Goal: Transaction & Acquisition: Purchase product/service

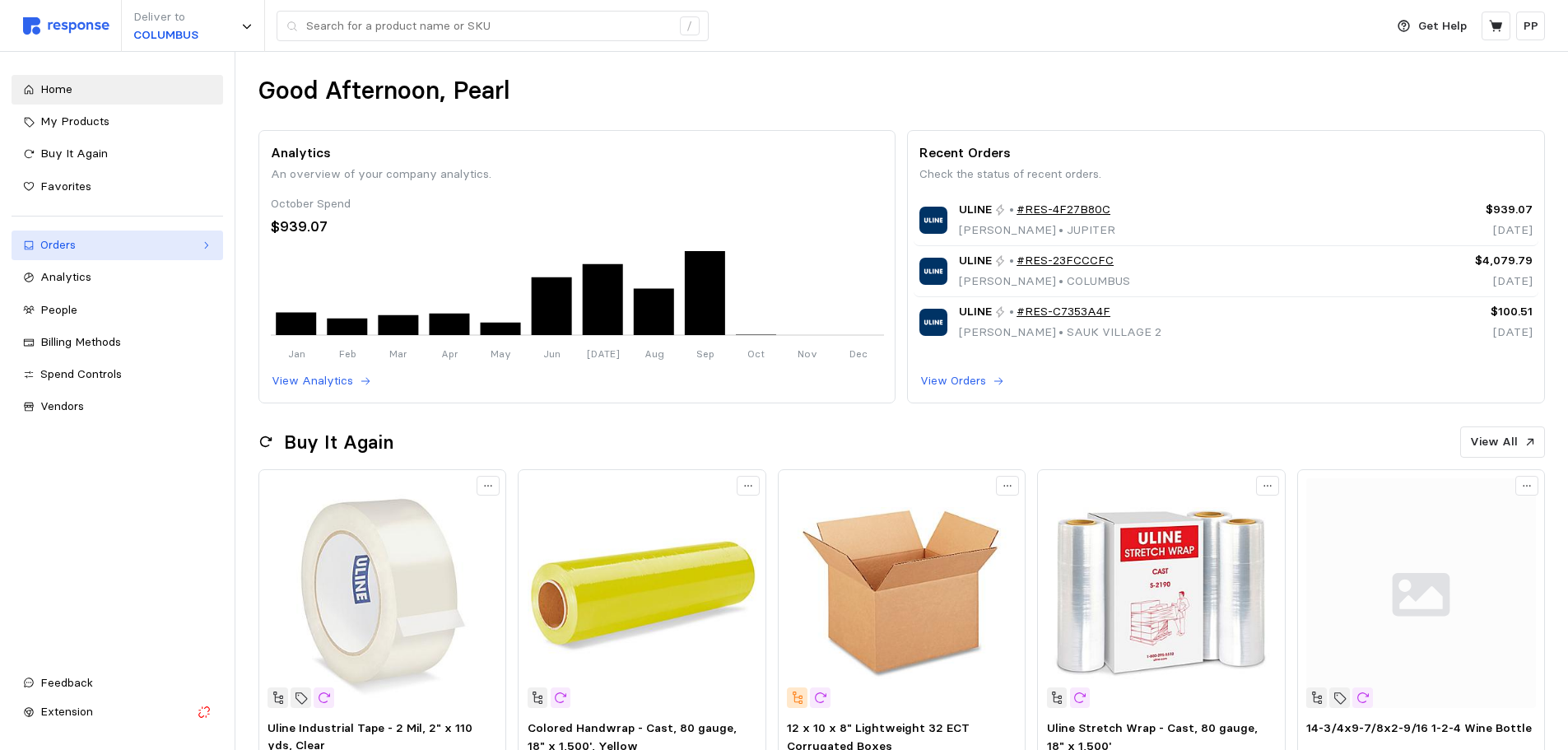
click at [117, 244] on div "Orders" at bounding box center [117, 245] width 154 height 18
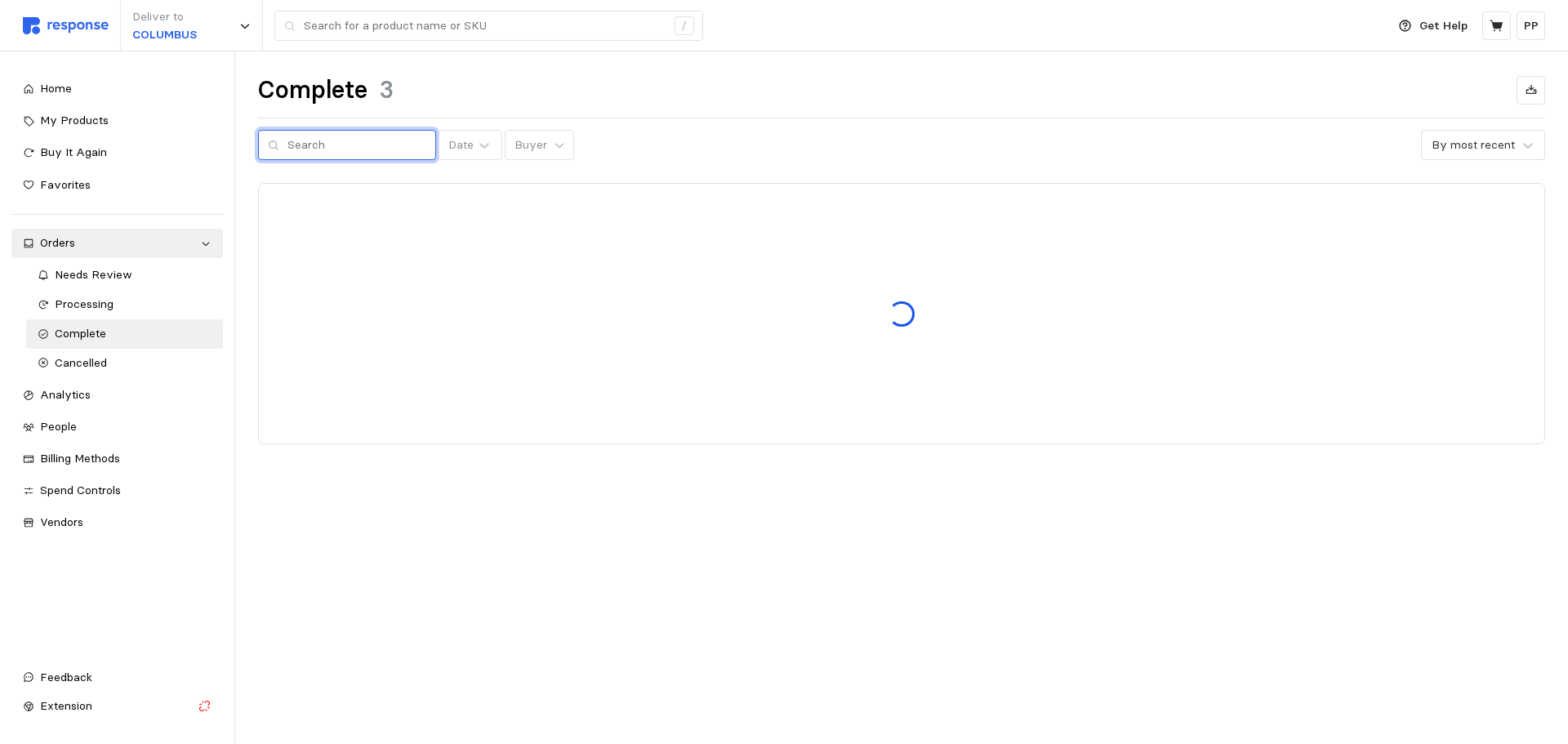
click at [351, 152] on input "text" at bounding box center [357, 145] width 139 height 29
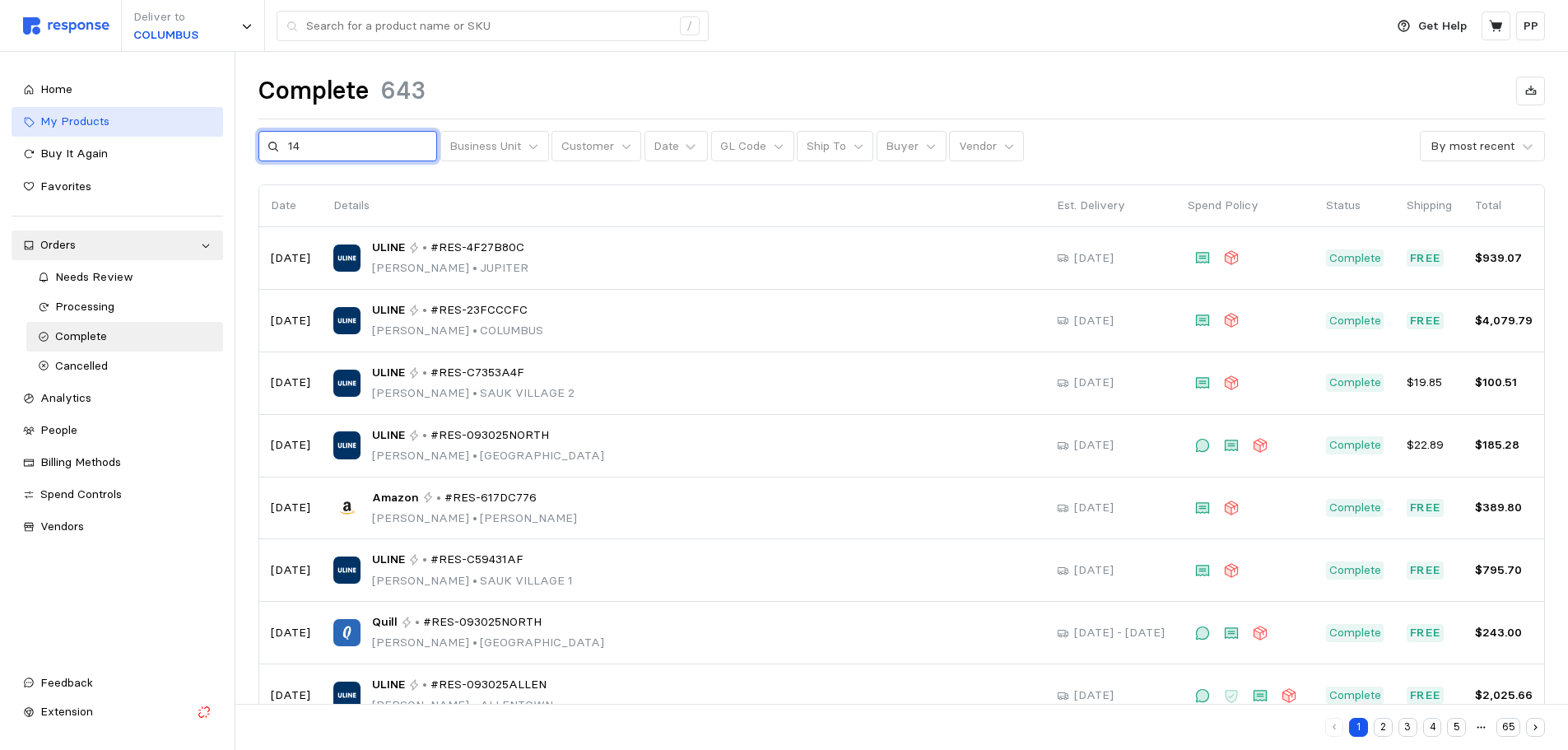
type input "14"
click at [103, 124] on span "My Products" at bounding box center [75, 121] width 69 height 15
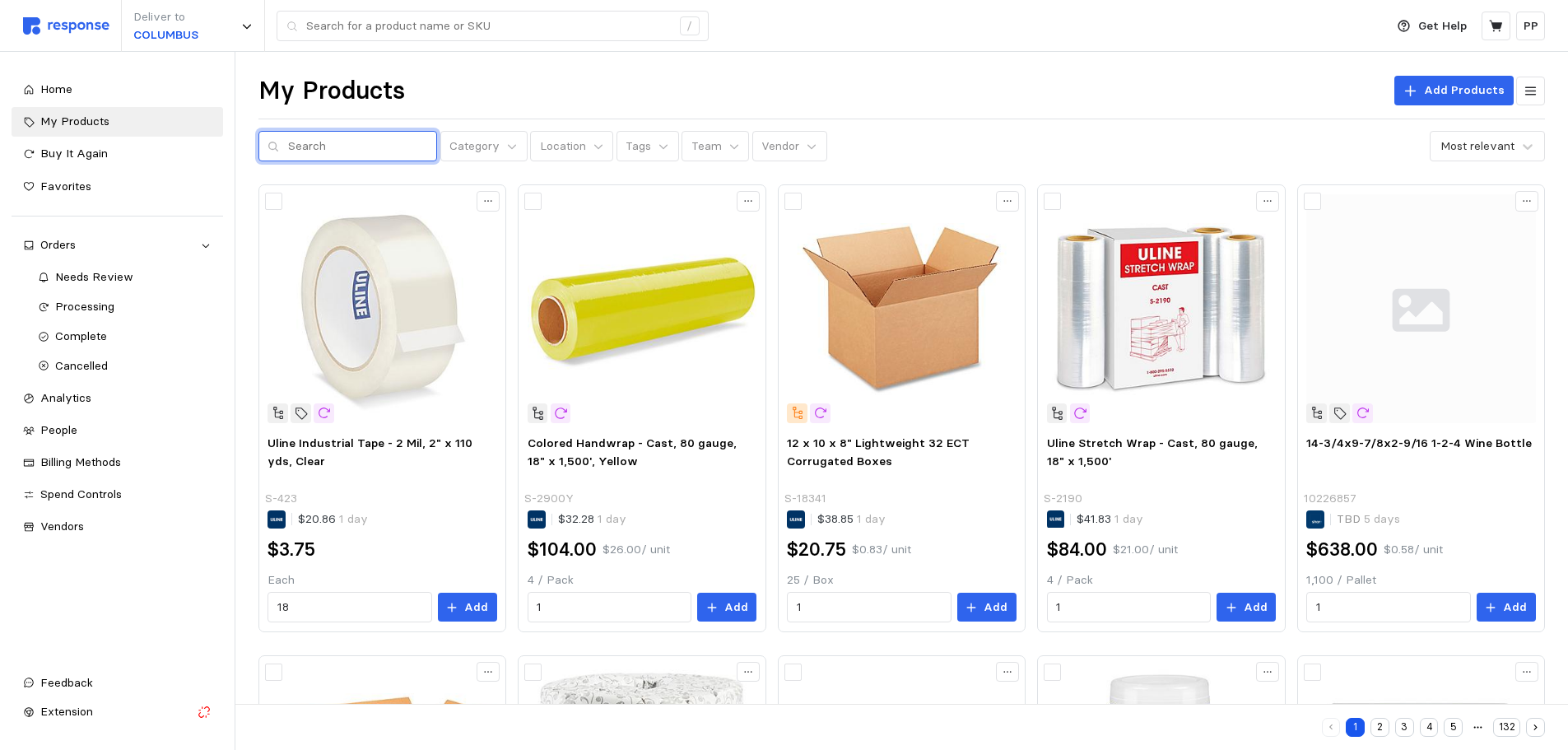
click at [355, 151] on input "text" at bounding box center [358, 147] width 140 height 29
type input "1"
click at [793, 137] on button "Vendor" at bounding box center [790, 147] width 75 height 31
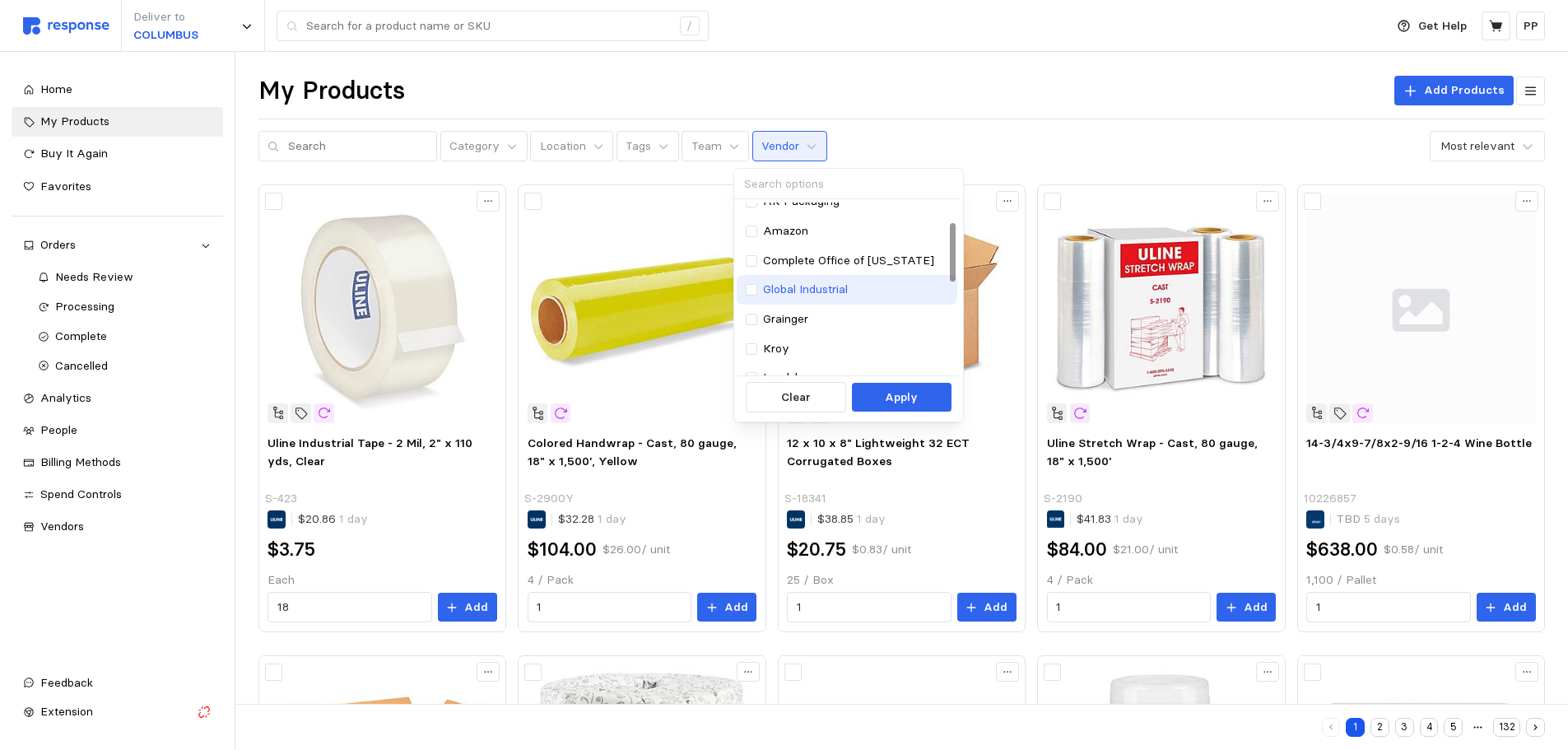
scroll to position [82, 0]
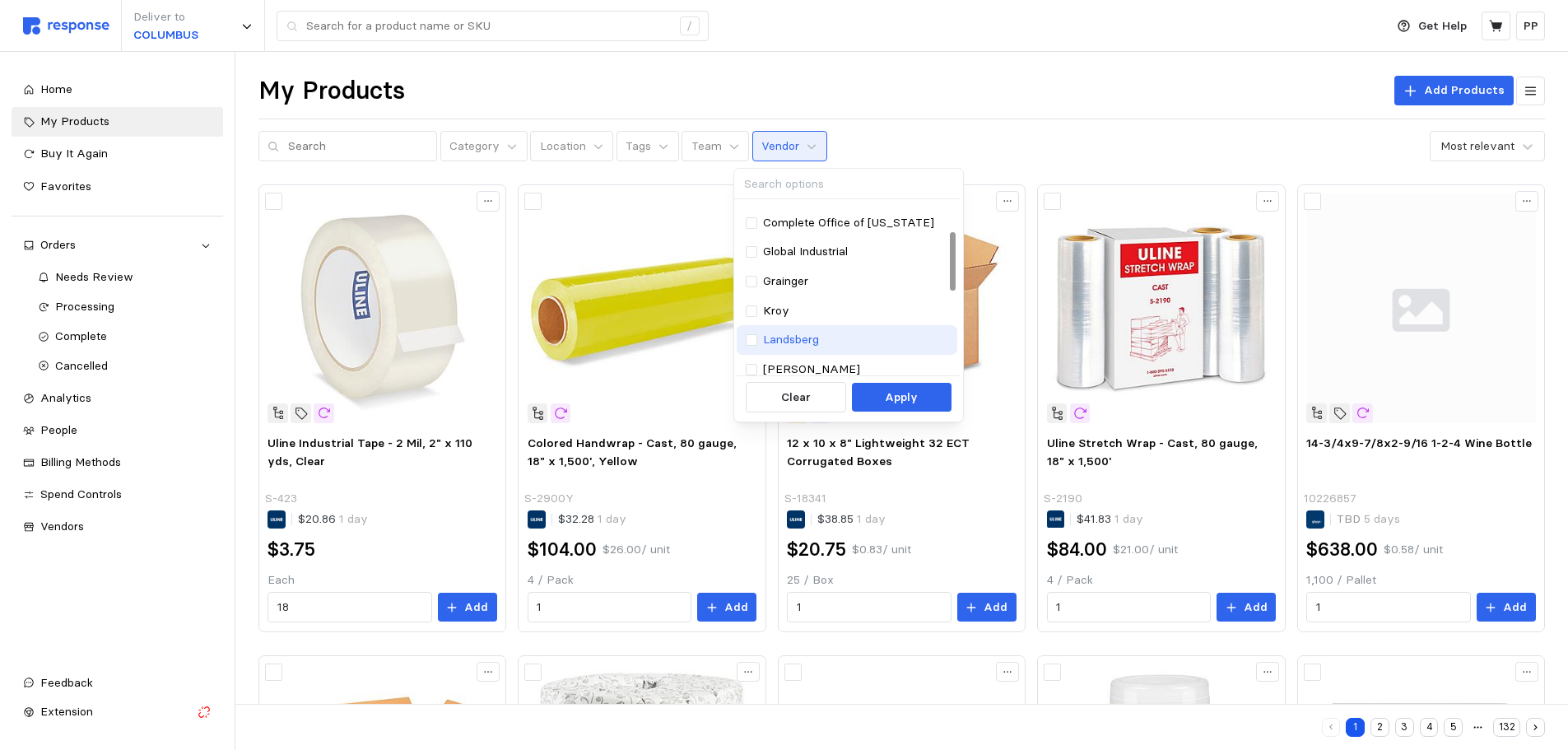
click at [764, 336] on p "Landsberg" at bounding box center [790, 340] width 56 height 18
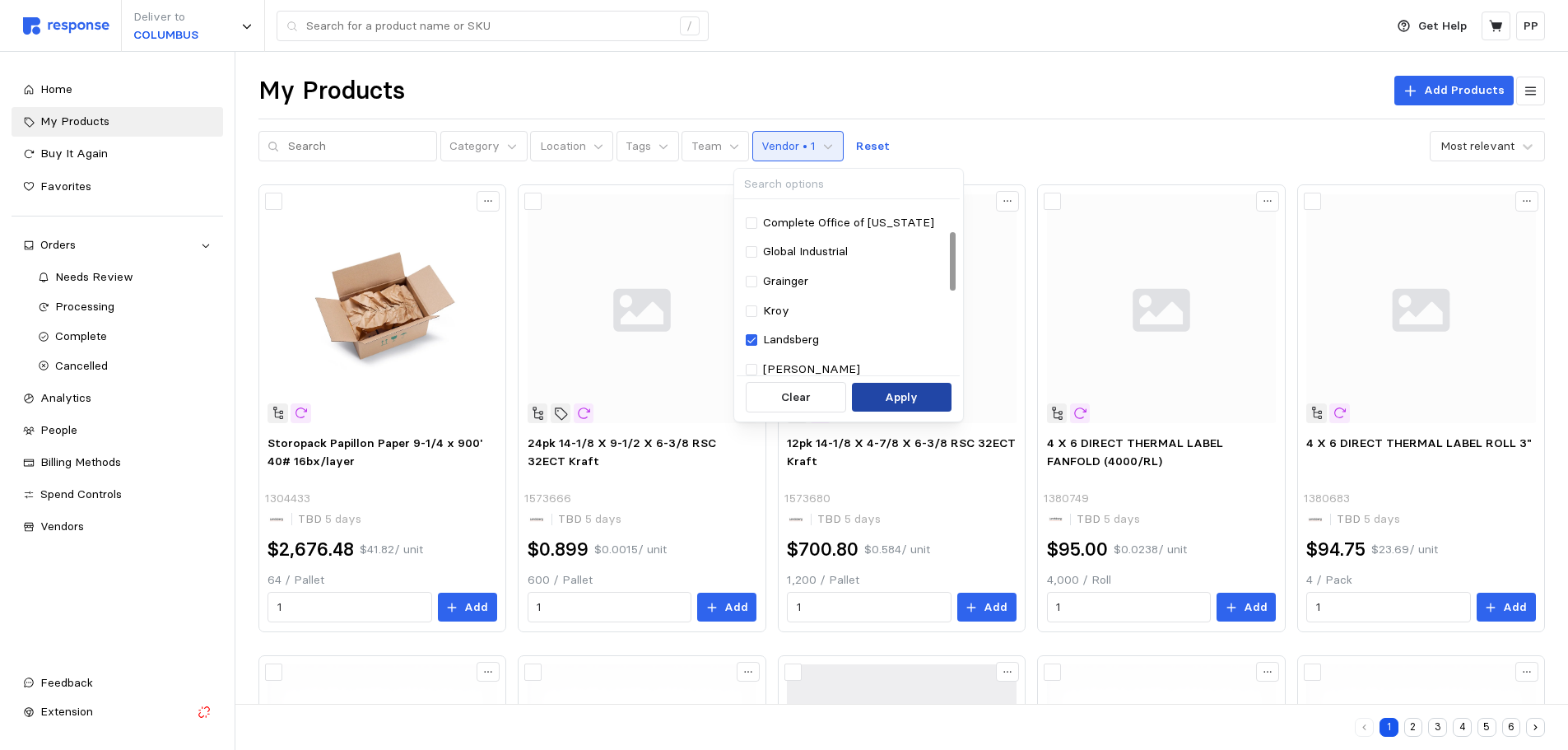
click at [890, 398] on p "Apply" at bounding box center [901, 397] width 33 height 18
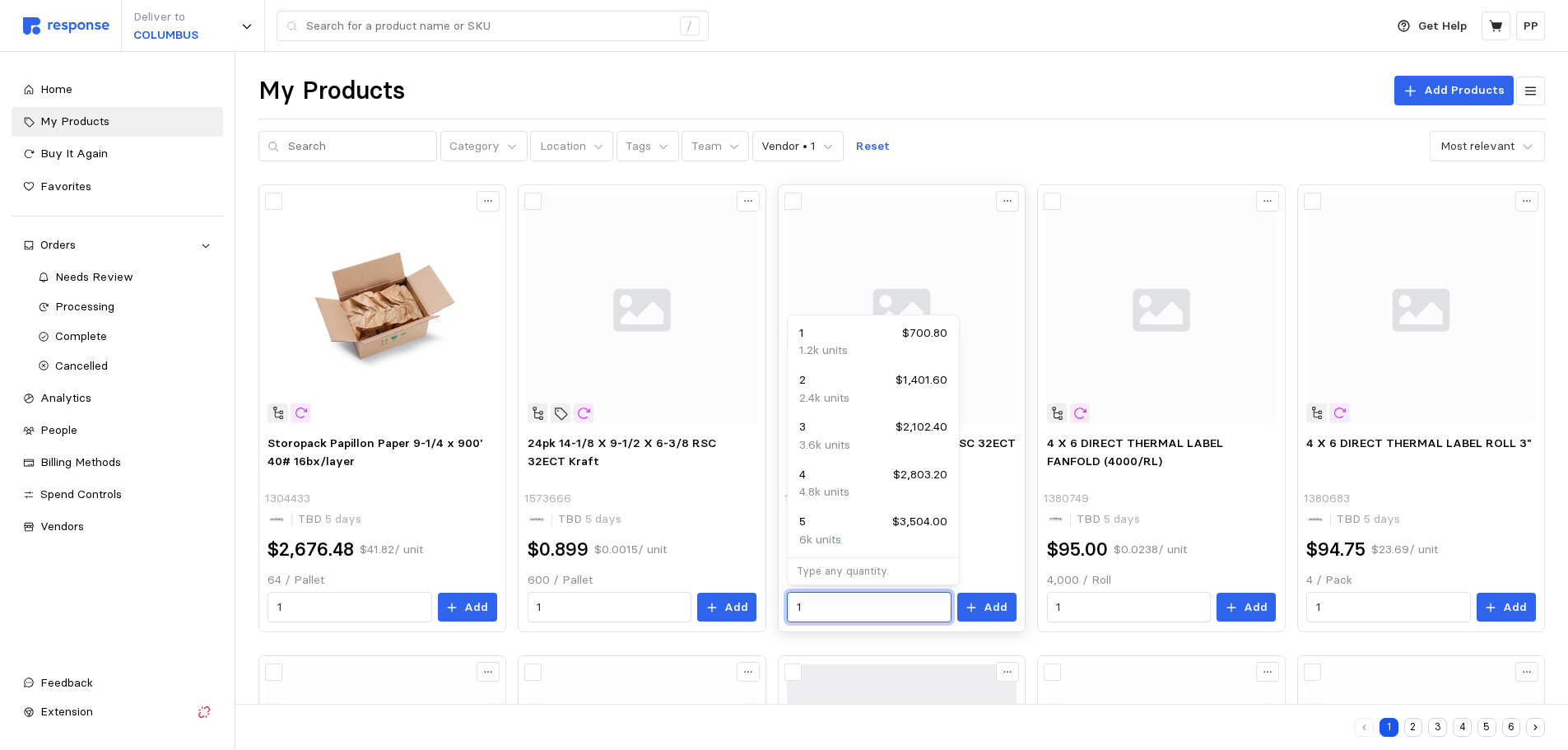
click at [887, 611] on input "1" at bounding box center [869, 607] width 145 height 29
click at [848, 431] on div "3 $2,102.40" at bounding box center [873, 427] width 148 height 18
type input "3"
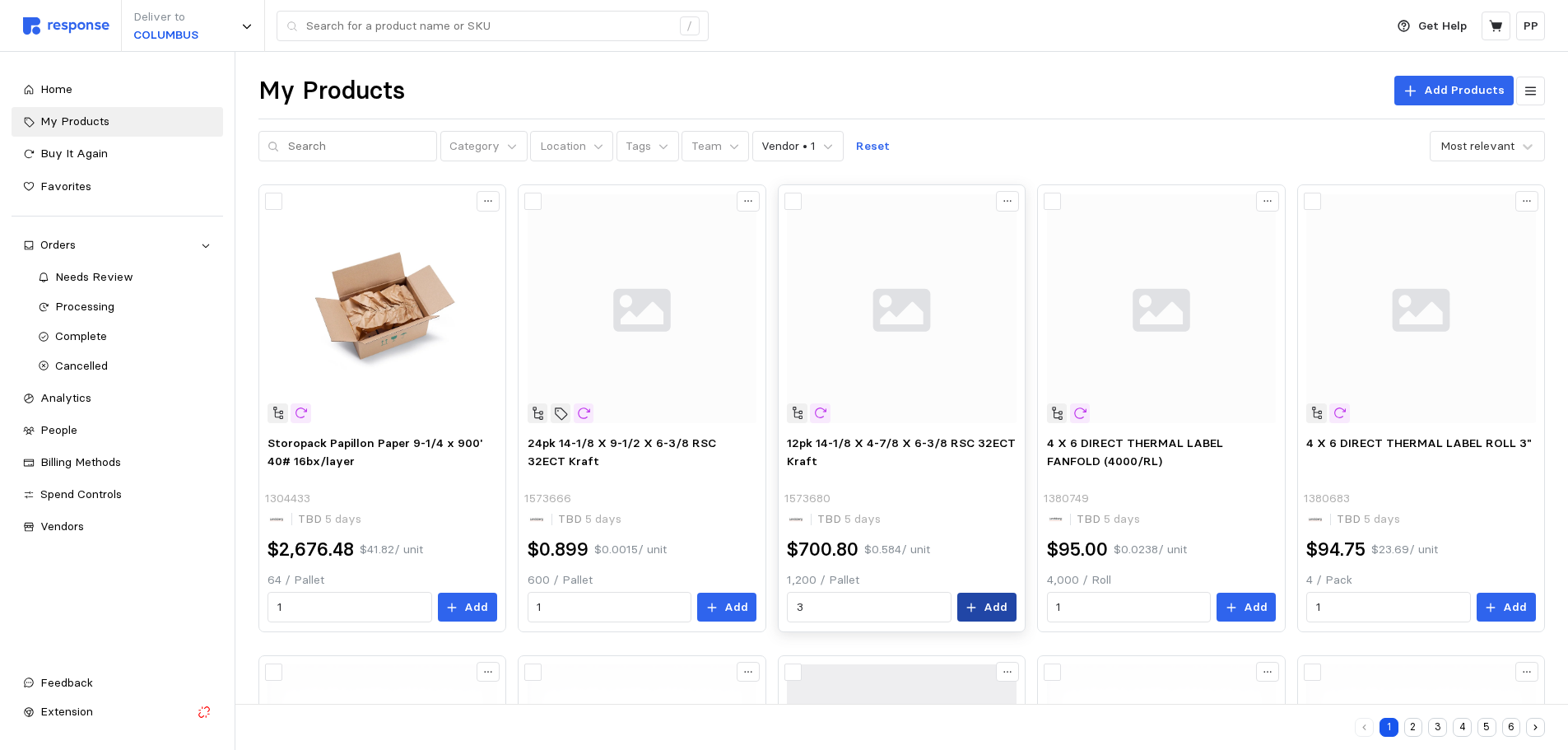
click at [976, 604] on icon at bounding box center [971, 607] width 11 height 11
click at [344, 149] on input "text" at bounding box center [358, 147] width 140 height 29
type input "626860"
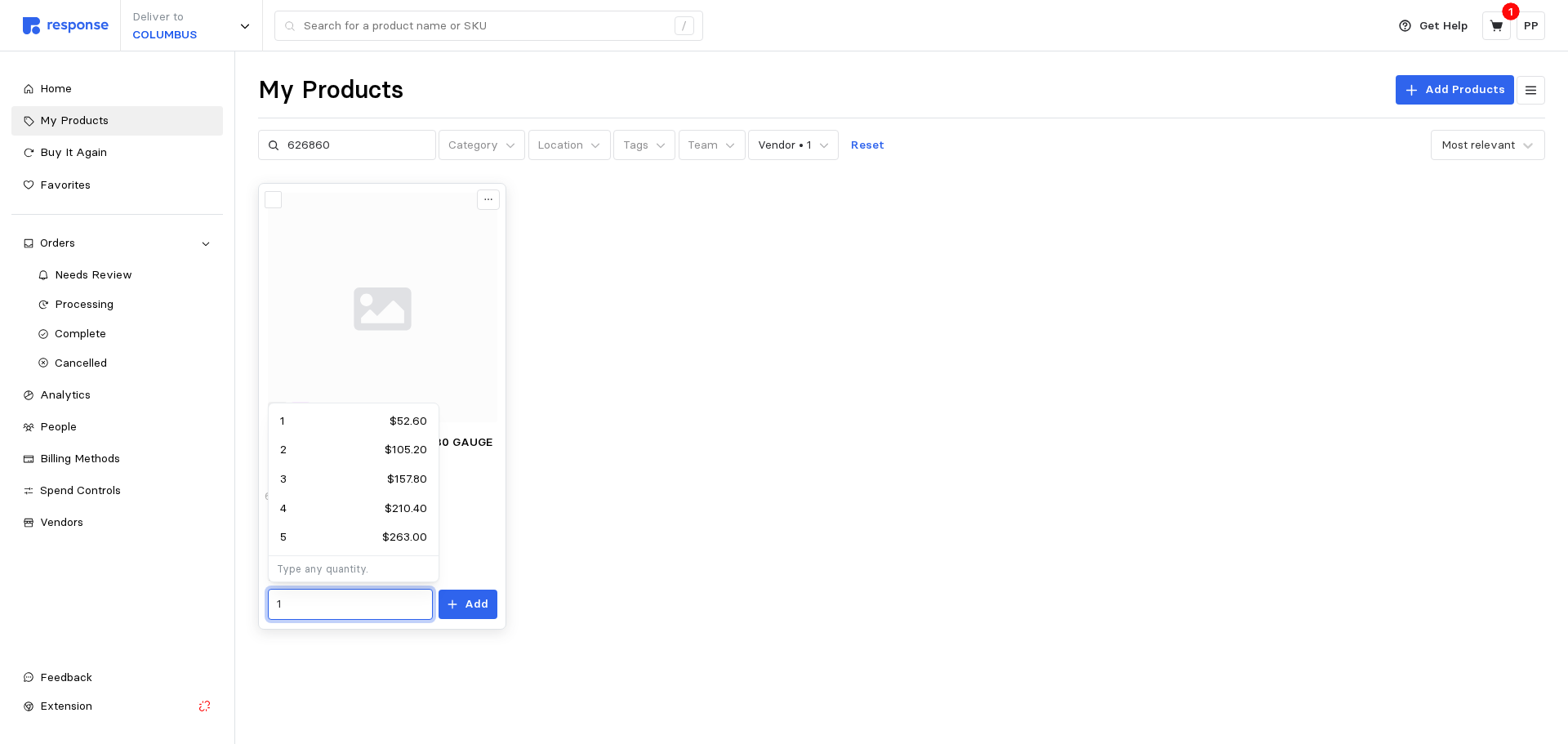
click at [345, 604] on input "1" at bounding box center [350, 604] width 146 height 29
type input "12"
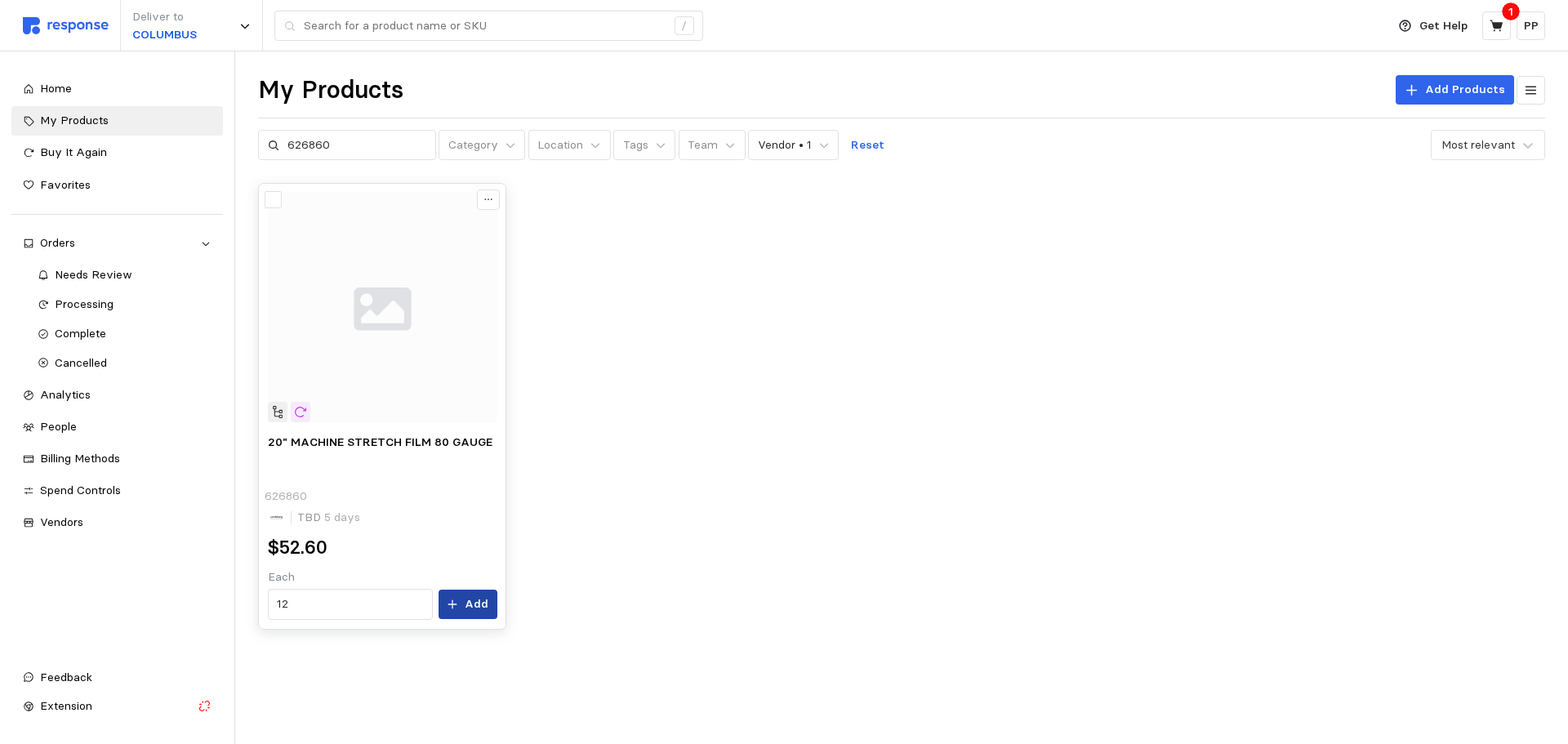
click at [469, 604] on p "Add" at bounding box center [476, 604] width 24 height 18
drag, startPoint x: 369, startPoint y: 145, endPoint x: 246, endPoint y: 131, distance: 123.8
click at [246, 131] on div "My Products Add Products 626860 Category Location Tags Team Vendor • 1 Reset Mo…" at bounding box center [902, 375] width 1333 height 647
type input "f"
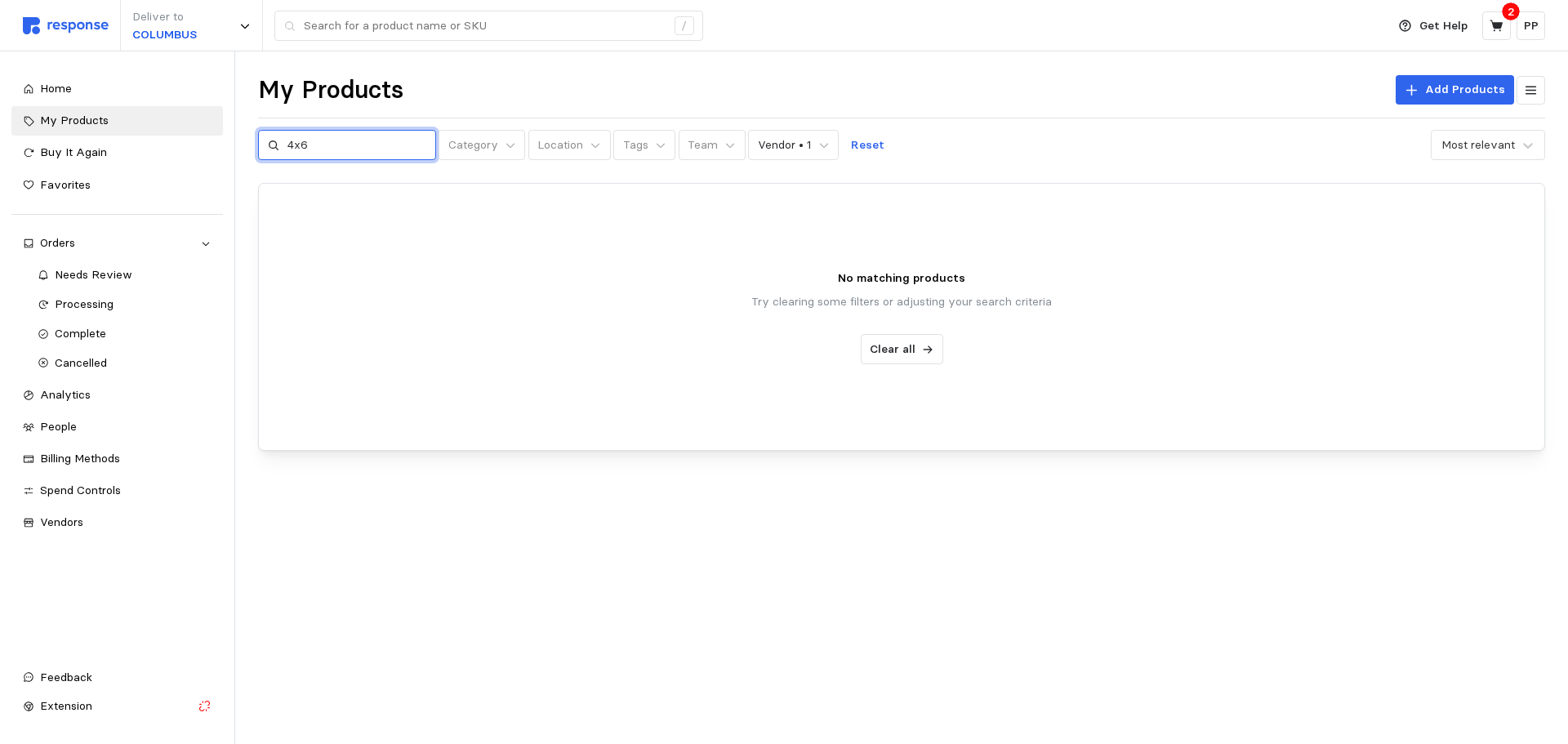
drag, startPoint x: 334, startPoint y: 143, endPoint x: 256, endPoint y: 145, distance: 78.0
click at [256, 145] on div "My Products Add Products 4x6 Category Location Tags Team Vendor • 1 Reset Most …" at bounding box center [902, 285] width 1333 height 468
type input "d"
type input "4x6"
click at [857, 142] on p "Reset" at bounding box center [867, 145] width 33 height 18
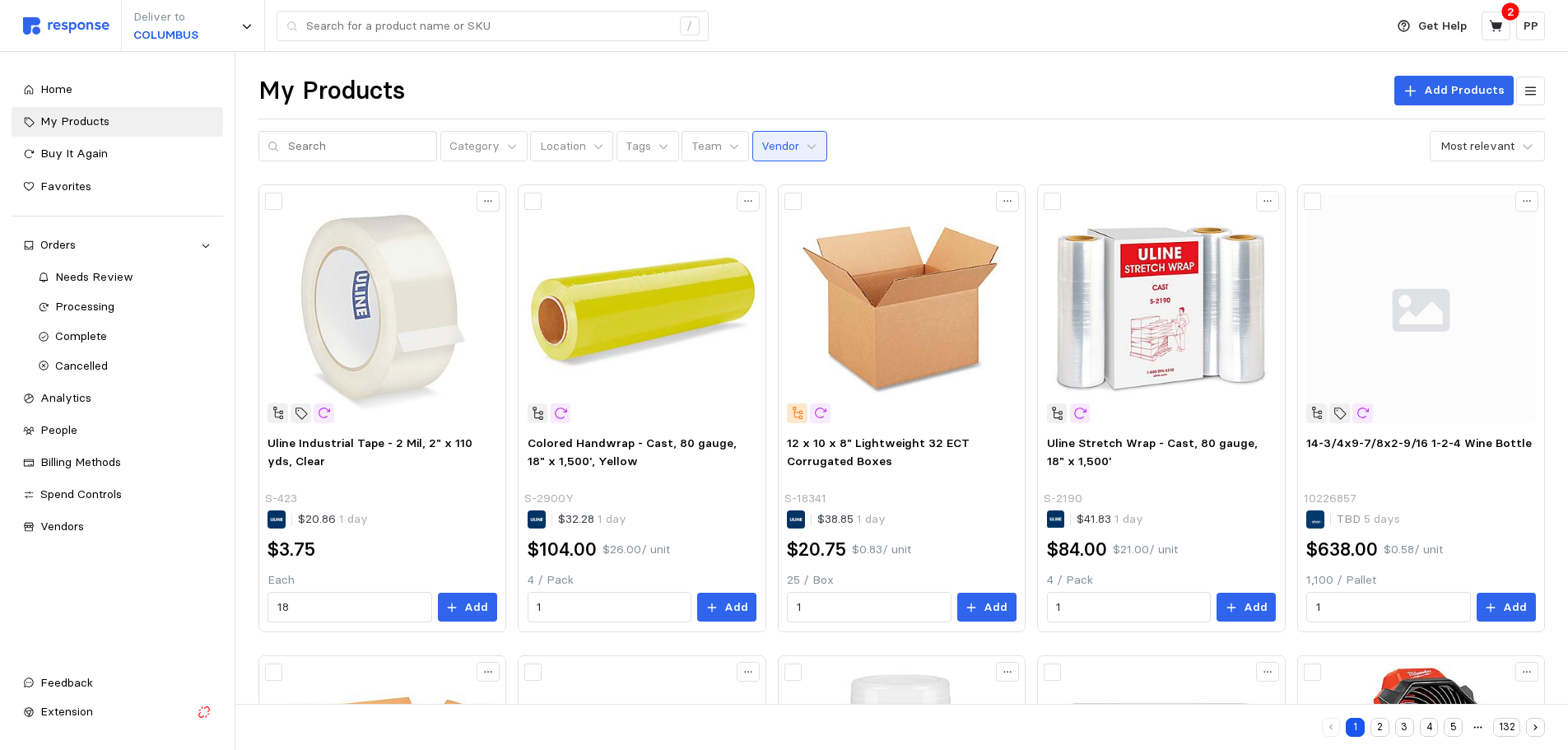
click at [773, 142] on p "Vendor" at bounding box center [780, 146] width 38 height 18
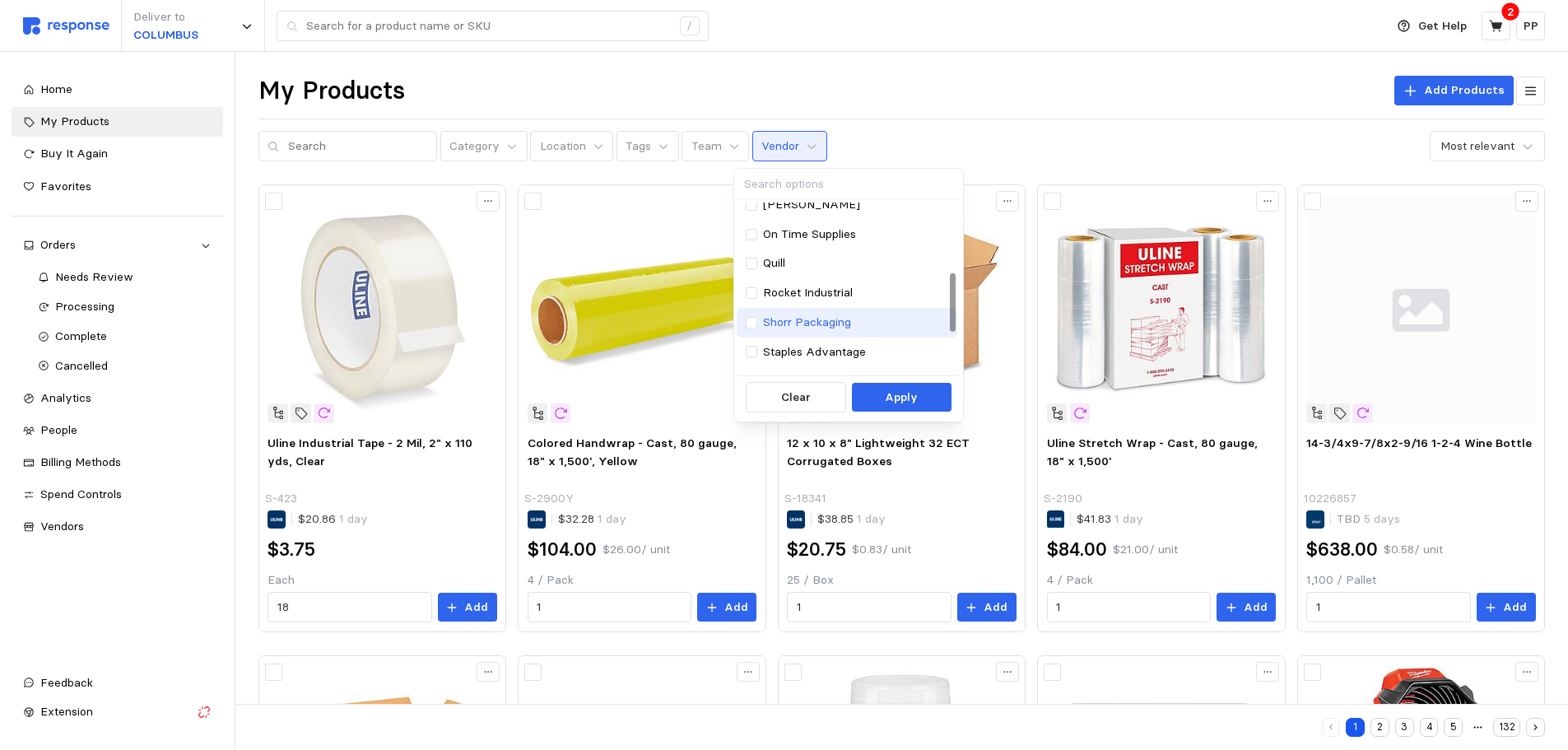
scroll to position [165, 0]
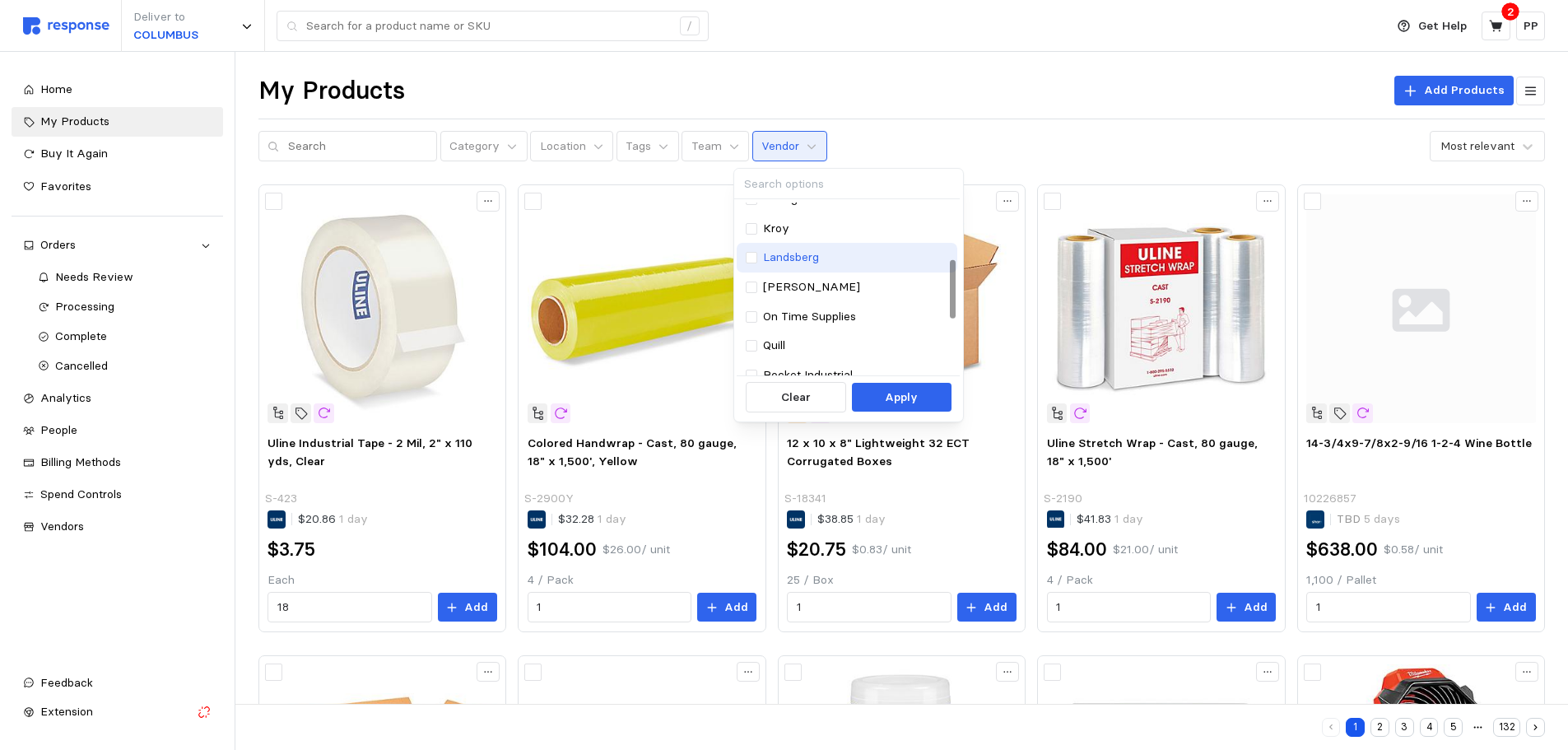
click at [752, 265] on div "Landsberg" at bounding box center [847, 257] width 203 height 18
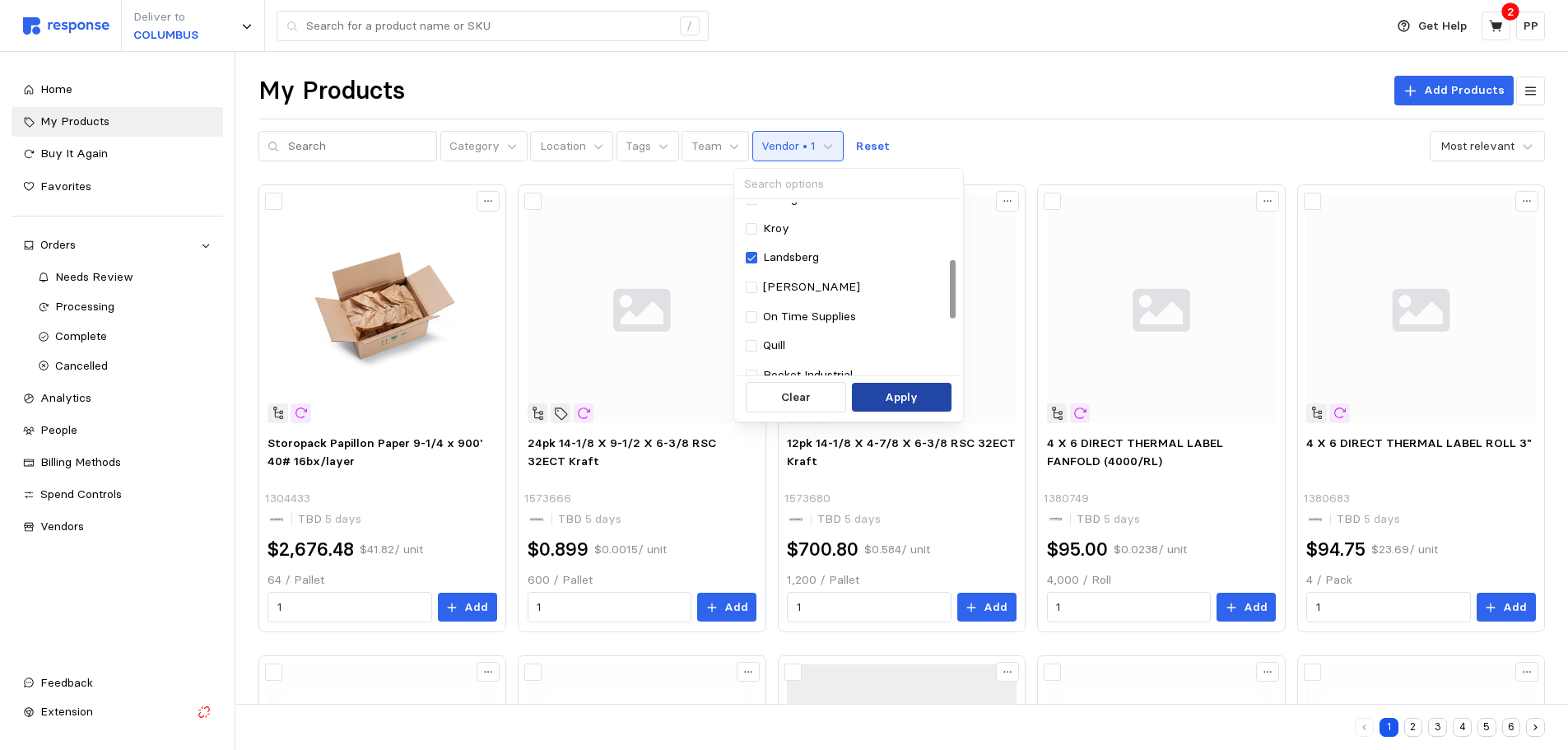
click at [898, 396] on p "Apply" at bounding box center [901, 397] width 33 height 18
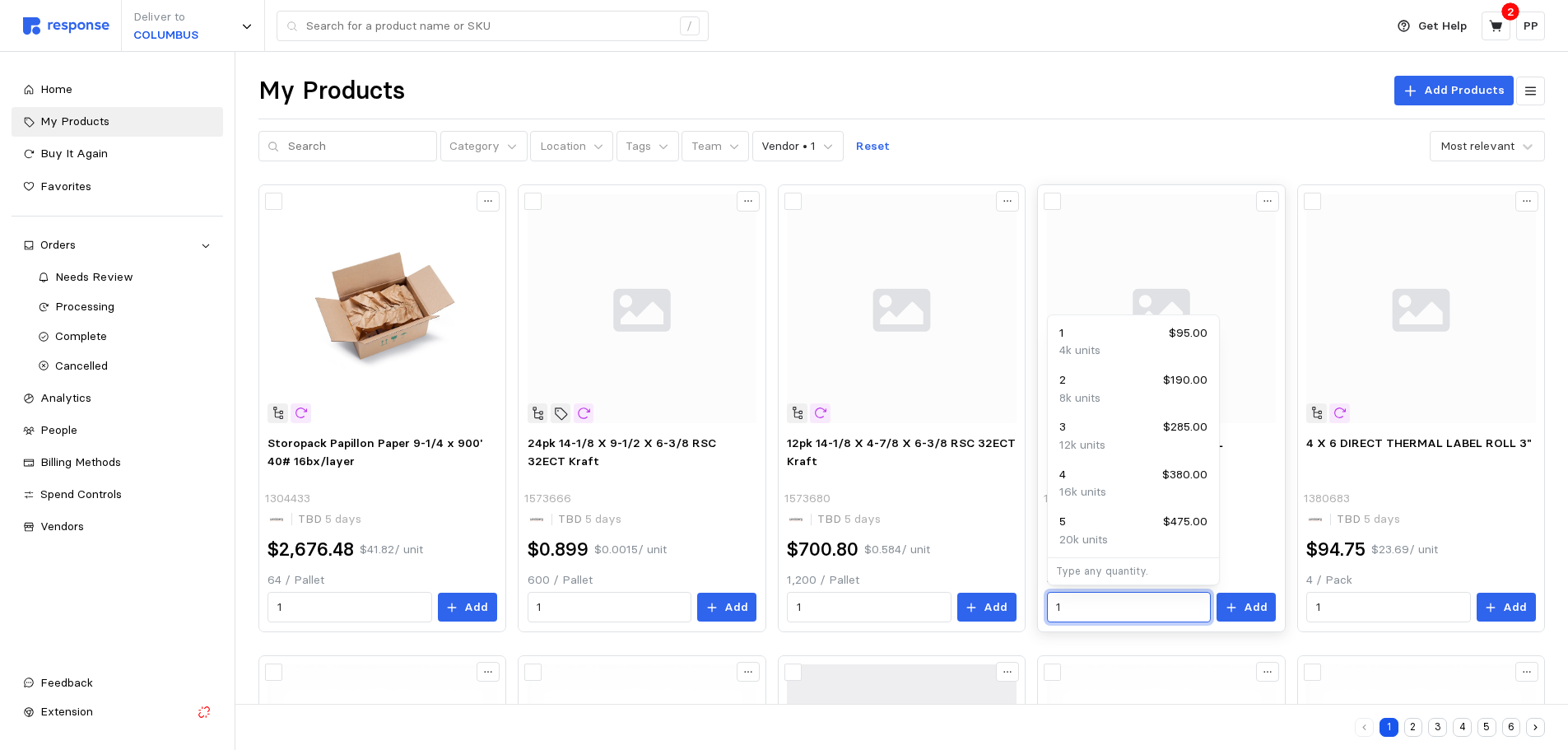
click at [1103, 603] on input "1" at bounding box center [1128, 607] width 145 height 29
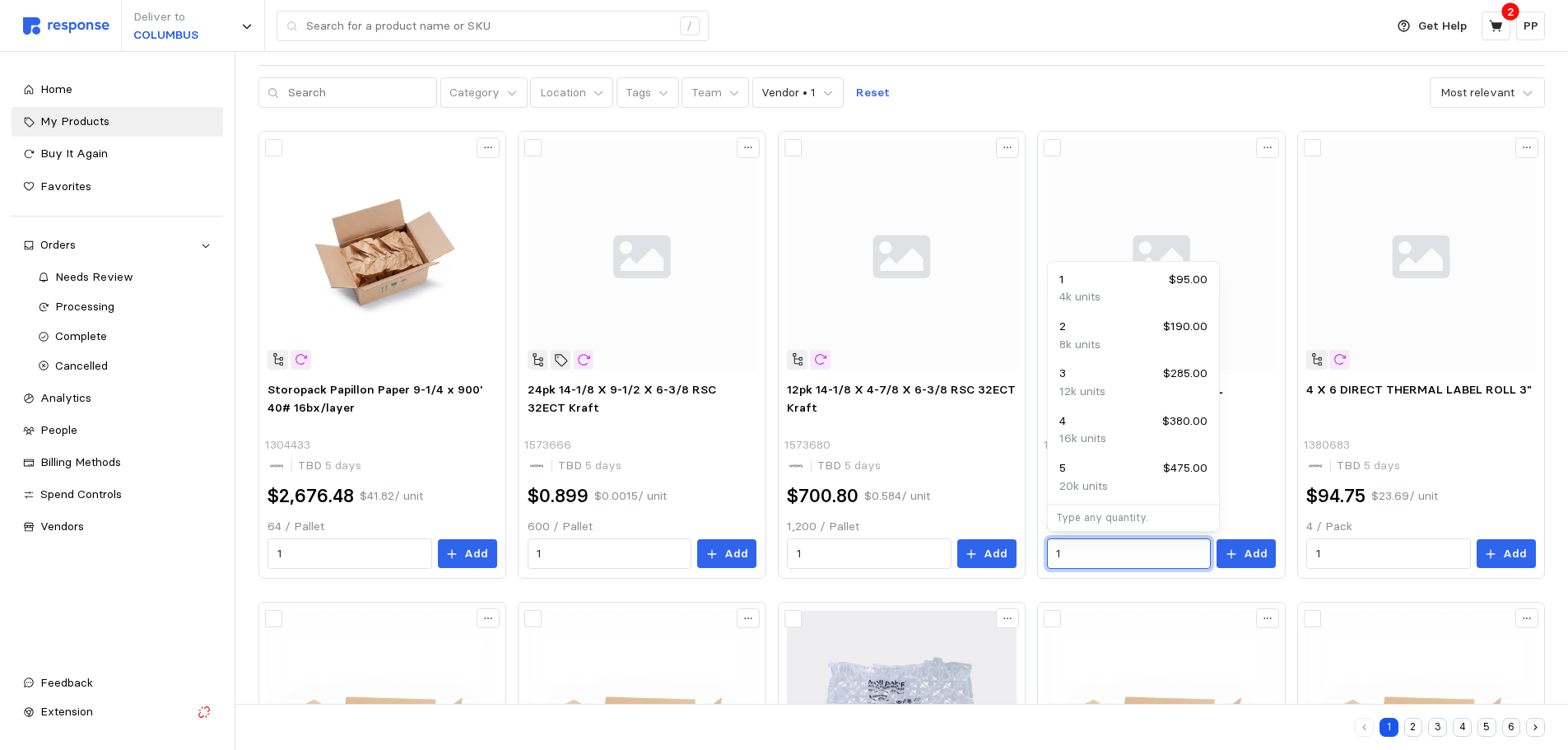
scroll to position [82, 0]
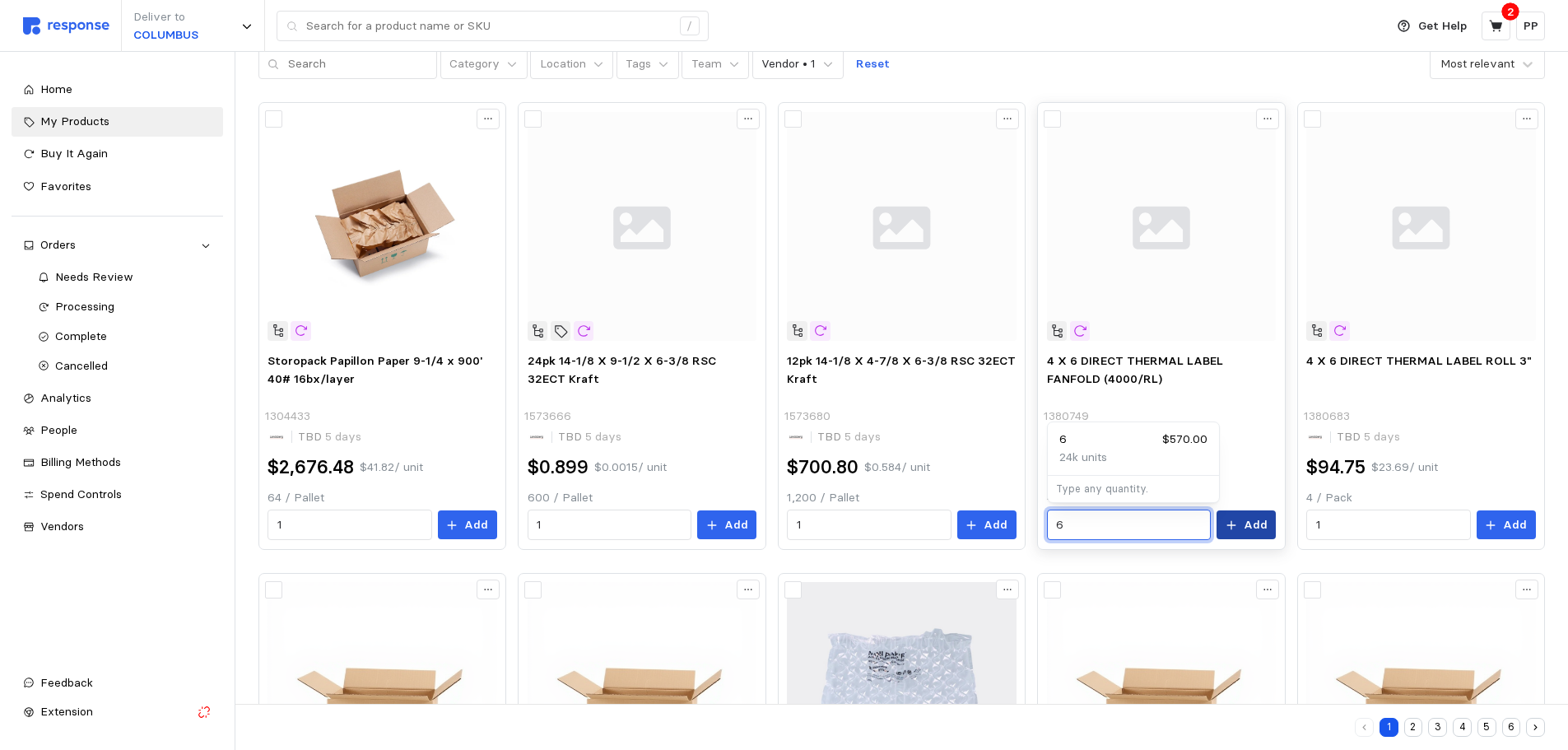
type input "6"
click at [1249, 528] on p "Add" at bounding box center [1256, 525] width 24 height 18
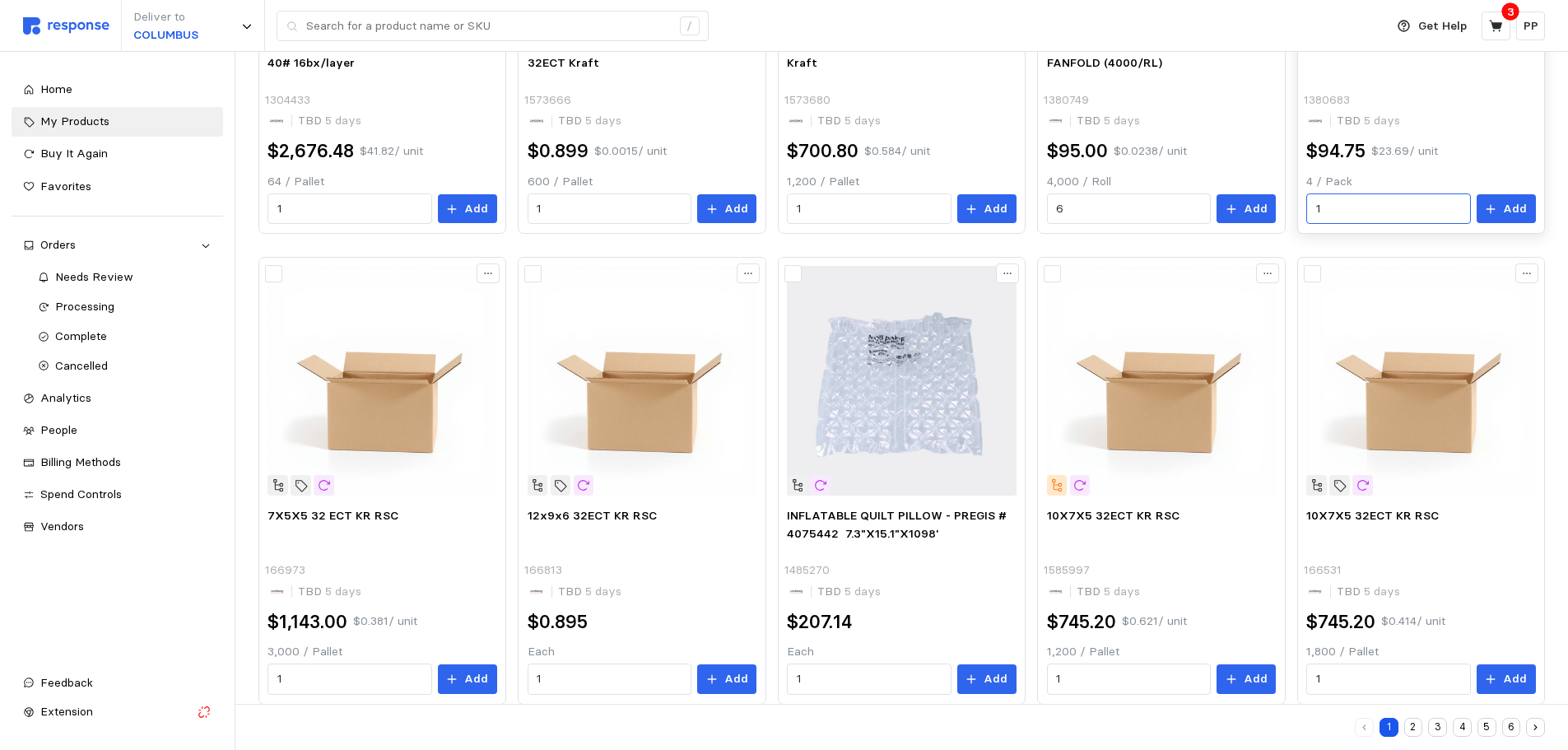
scroll to position [0, 0]
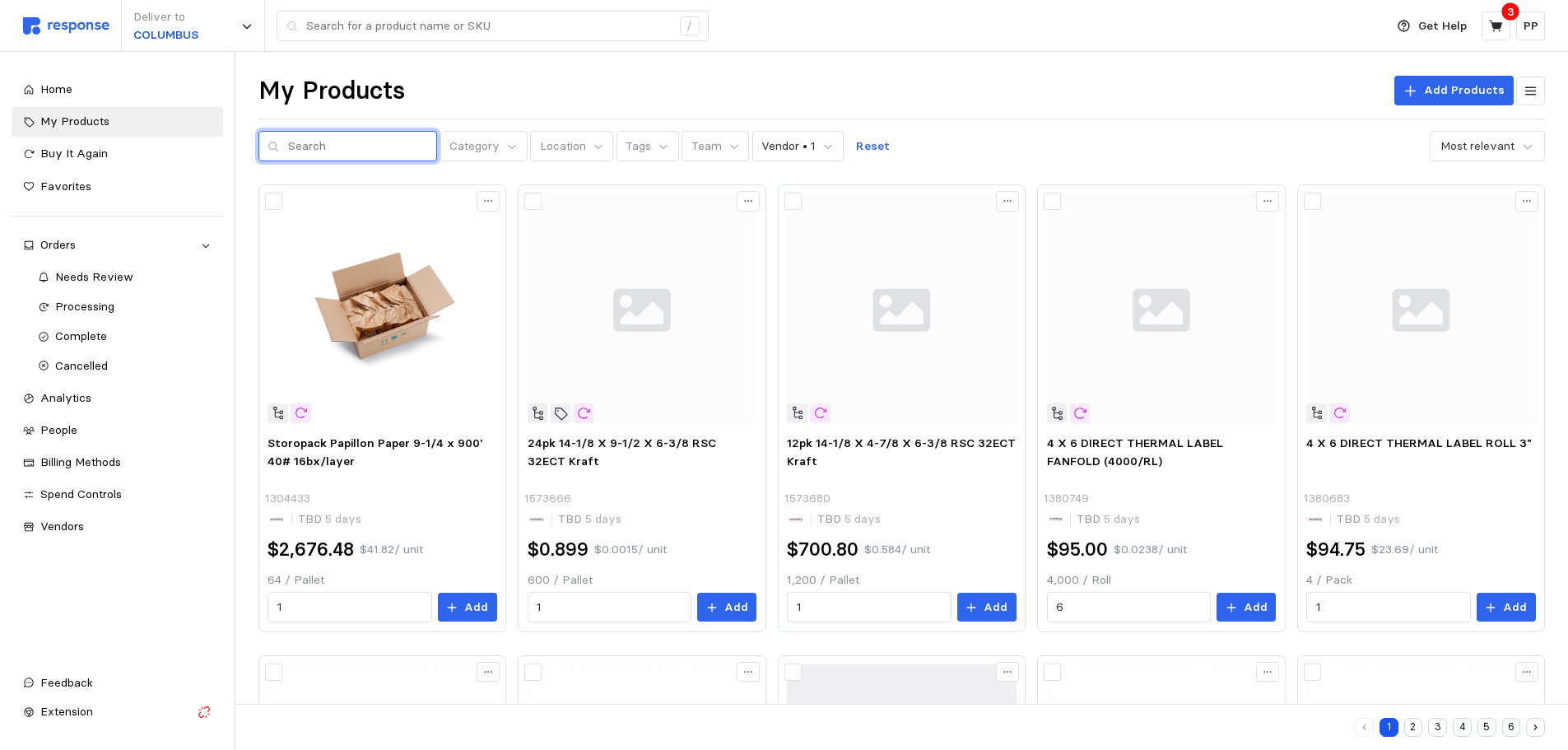
click at [318, 153] on input "text" at bounding box center [358, 147] width 140 height 29
type input "1380684"
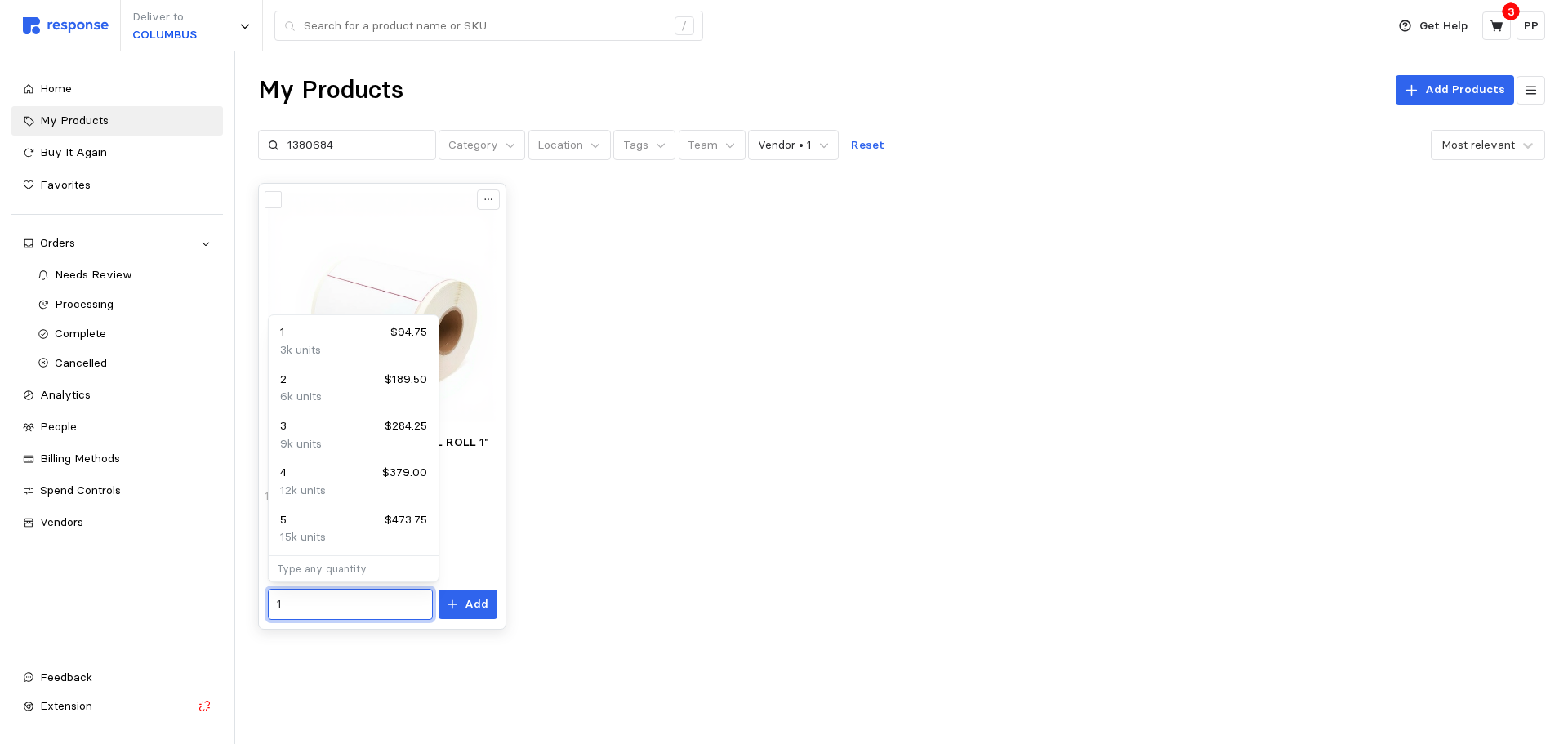
click at [312, 597] on input "1" at bounding box center [350, 604] width 146 height 29
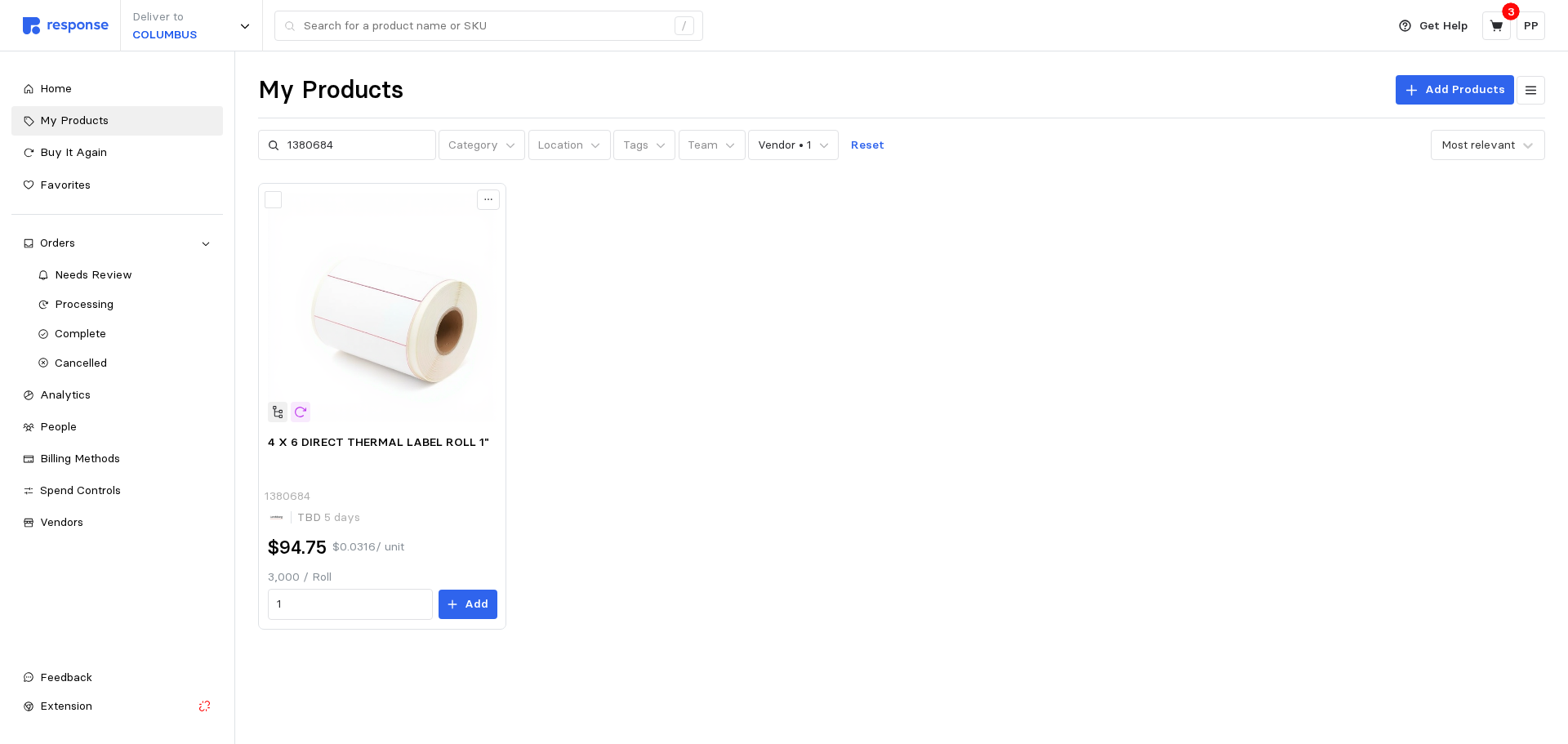
click at [647, 340] on div "4 X 6 DIRECT THERMAL LABEL ROLL 1" 1380684 TBD 5 days $94.75 $0.0316 / unit 3,0…" at bounding box center [902, 405] width 1287 height 446
click at [346, 602] on input "1" at bounding box center [350, 604] width 146 height 29
click at [335, 647] on div "12 $1,137.00" at bounding box center [354, 645] width 147 height 18
type input "12"
click at [480, 605] on p "Add" at bounding box center [476, 604] width 24 height 18
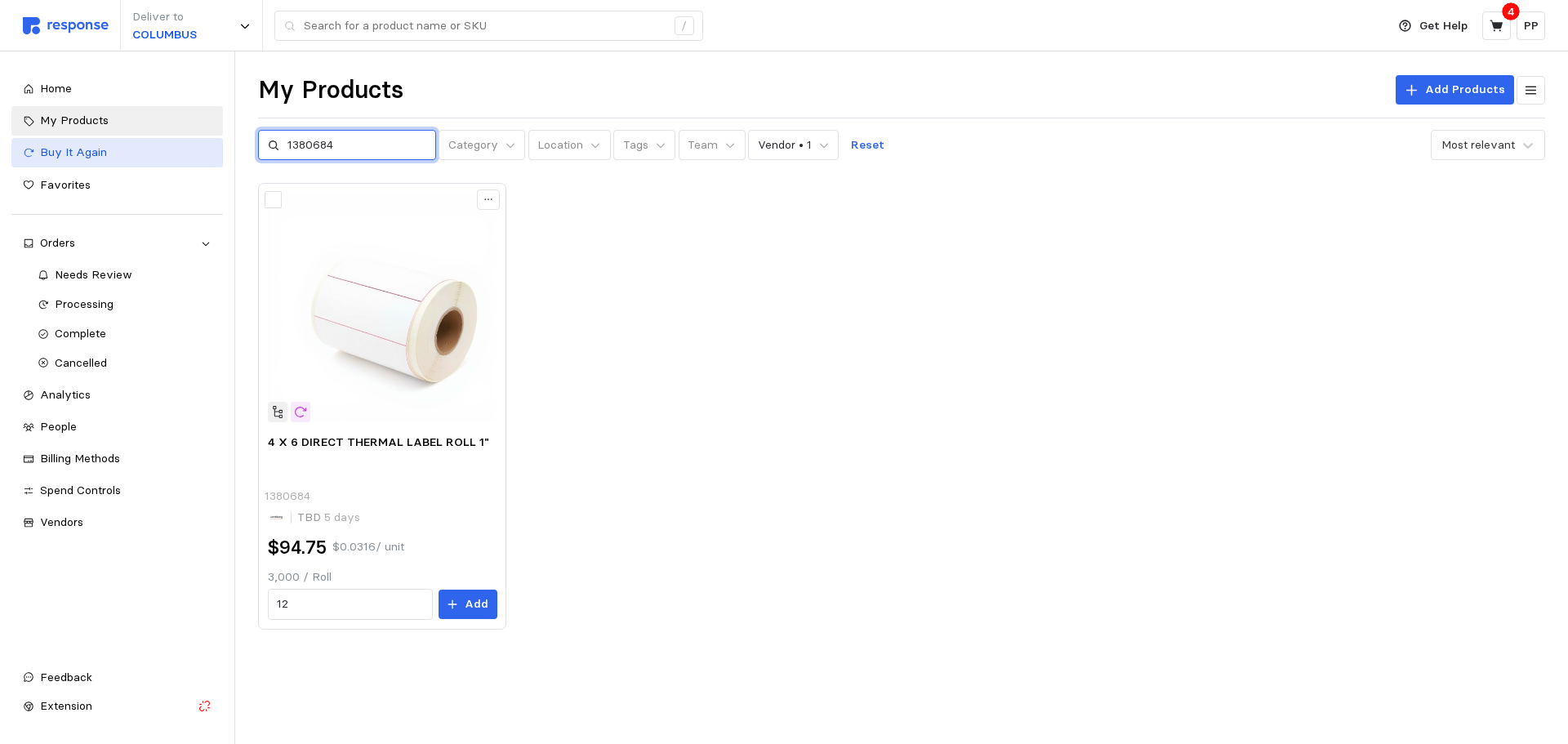
drag, startPoint x: 357, startPoint y: 151, endPoint x: 201, endPoint y: 149, distance: 156.0
click at [201, 149] on div "Deliver to COLUMBUS / Get Help 4 PP / Home My Products Buy It Again Favorites O…" at bounding box center [784, 372] width 1568 height 744
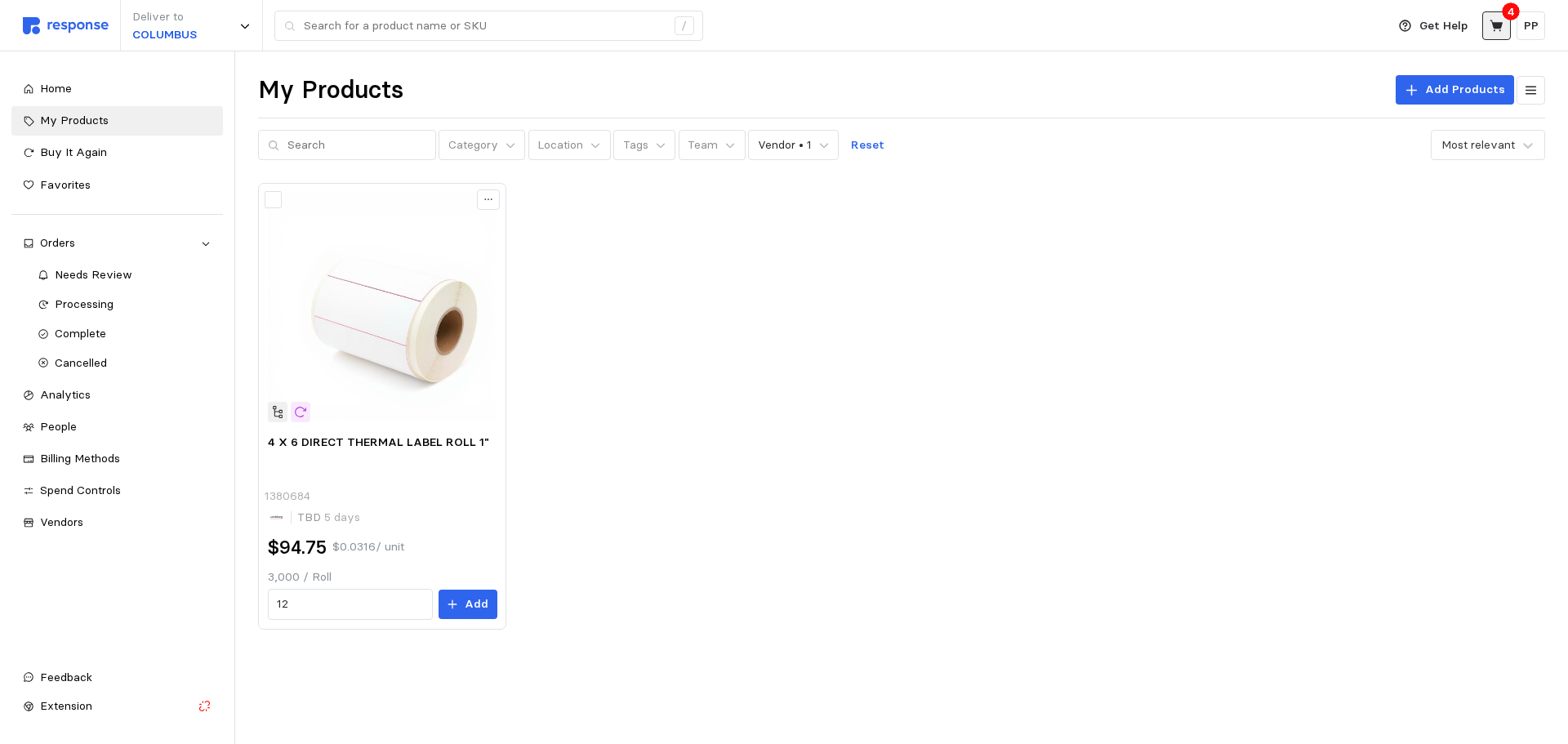
click at [1498, 29] on icon at bounding box center [1497, 26] width 15 height 15
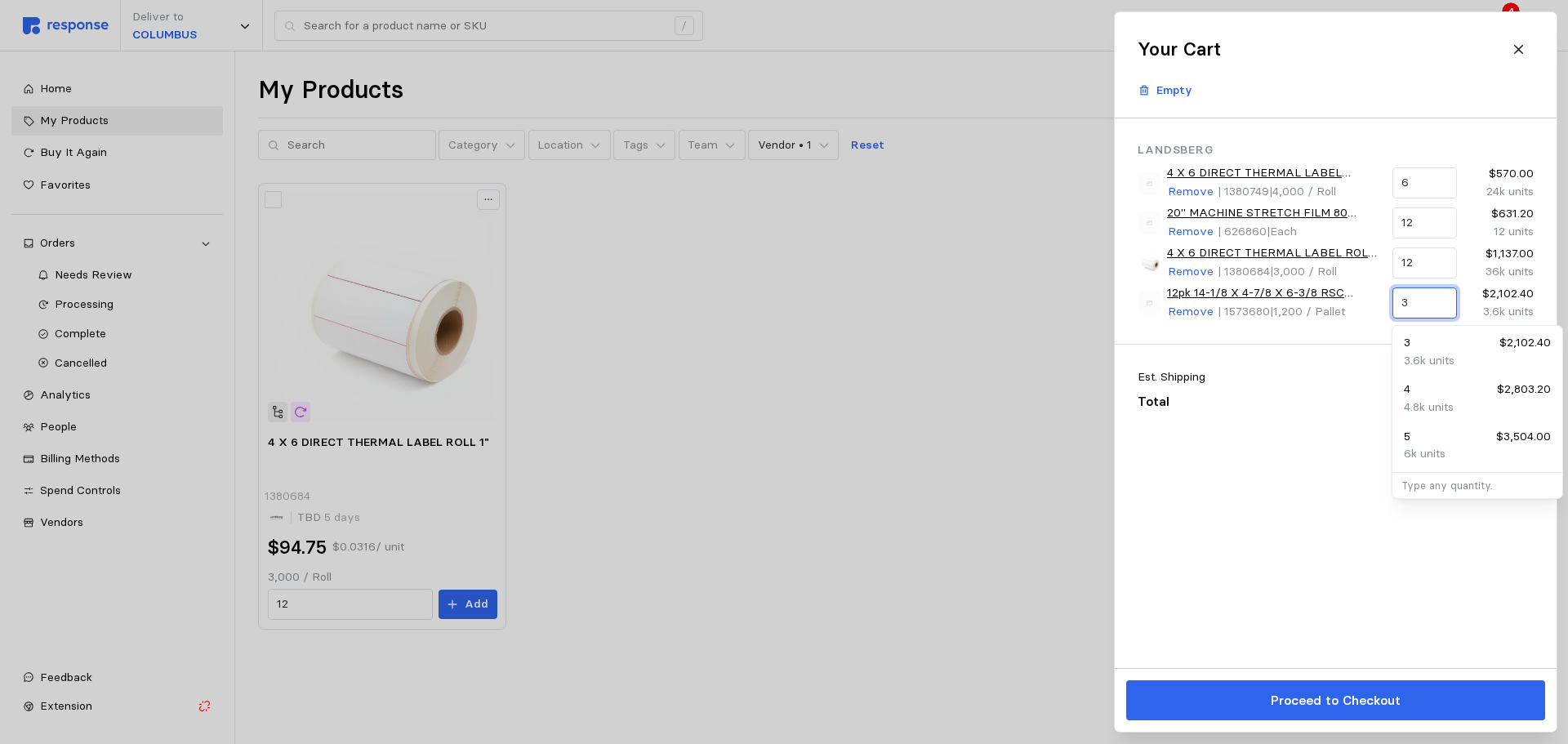
drag, startPoint x: 1417, startPoint y: 302, endPoint x: 1373, endPoint y: 301, distance: 44.0
click at [1373, 301] on div "12pk 14-1/8 X 4-7/8 X 6-3/8 RSC 32ECT Kraft Remove | 1573680 | 1,200 / Pallet 3…" at bounding box center [1335, 303] width 407 height 48
type input "5"
click at [1435, 359] on p "4.8k units" at bounding box center [1429, 361] width 50 height 18
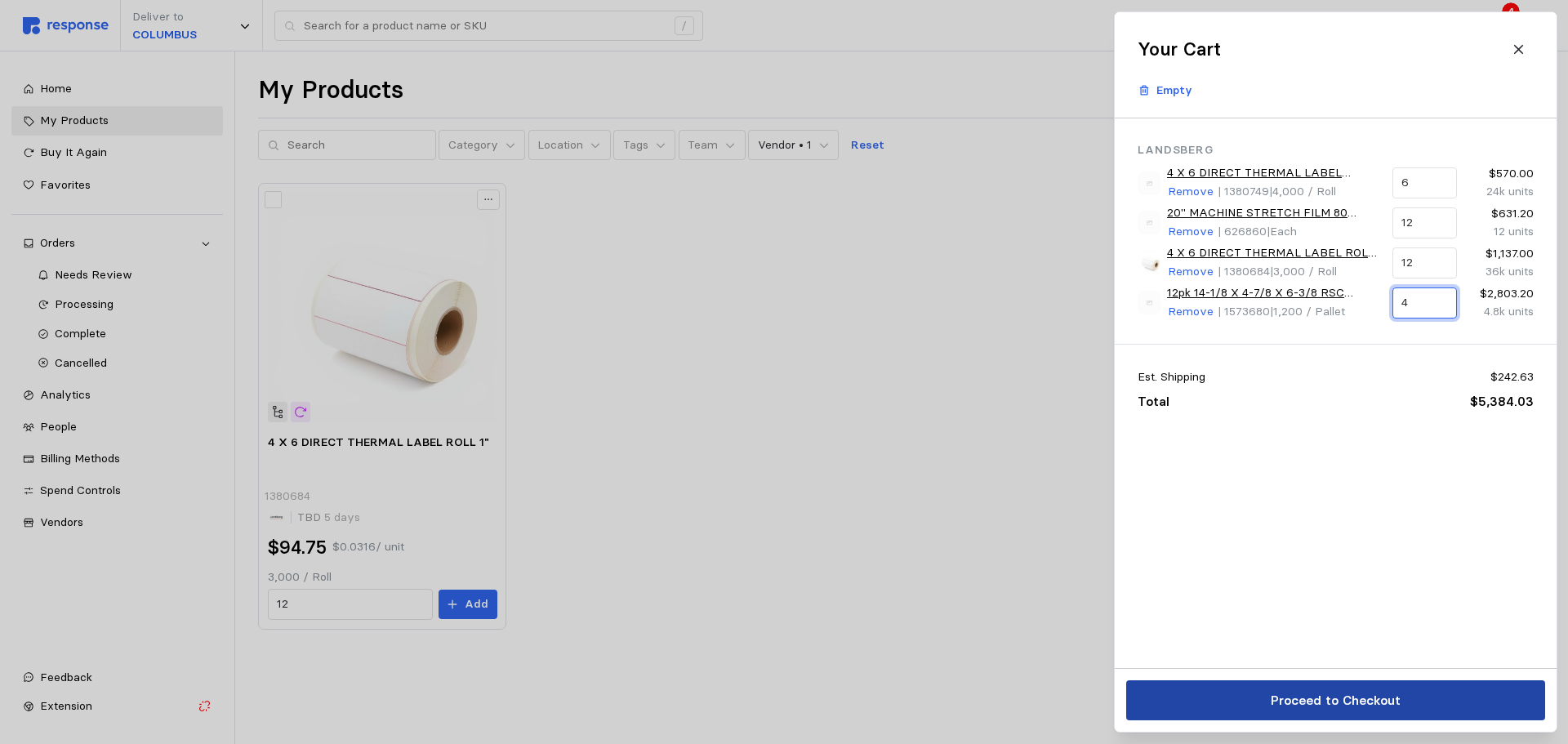
type input "4"
click at [1392, 699] on p "Proceed to Checkout" at bounding box center [1335, 700] width 130 height 21
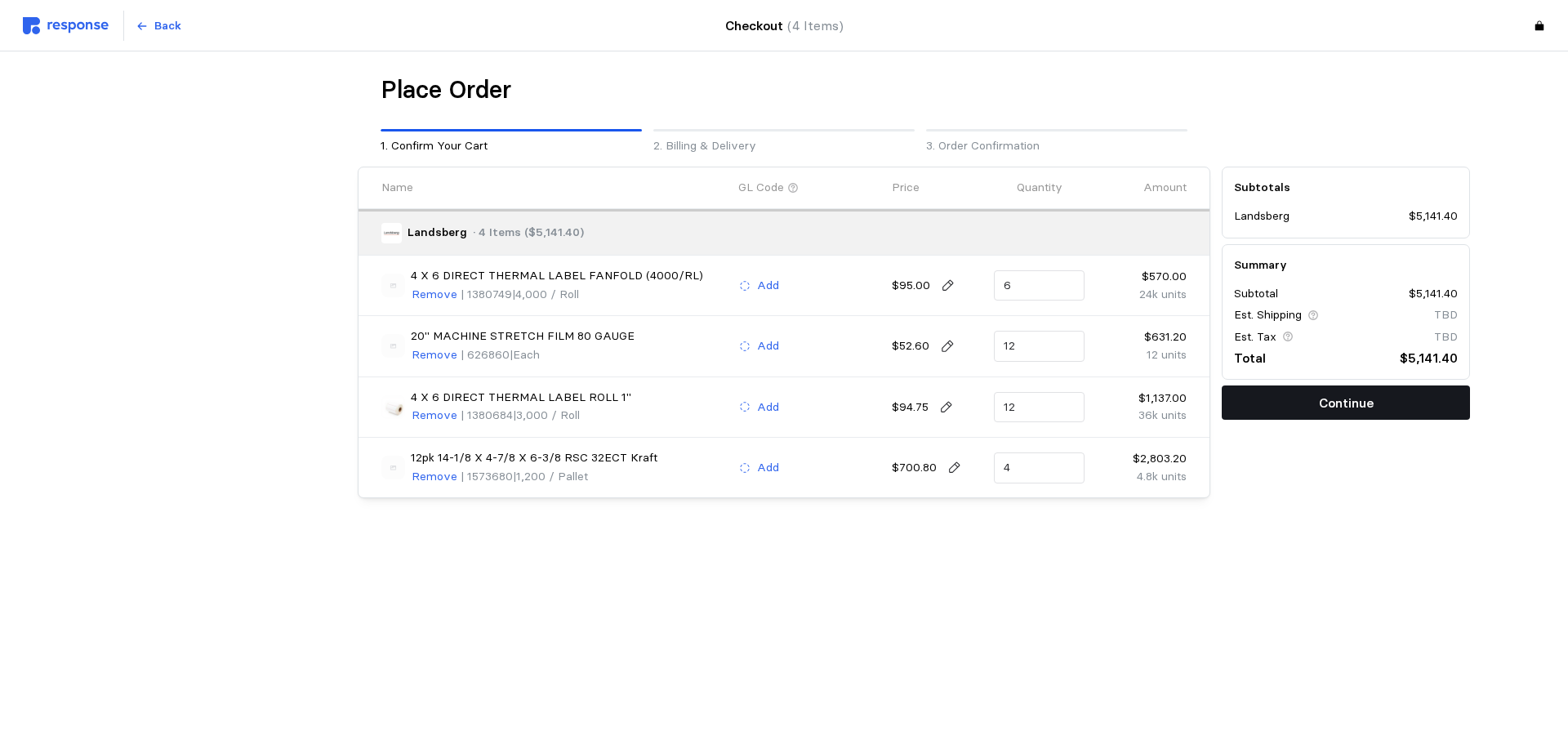
click at [1336, 406] on p "Continue" at bounding box center [1346, 403] width 55 height 21
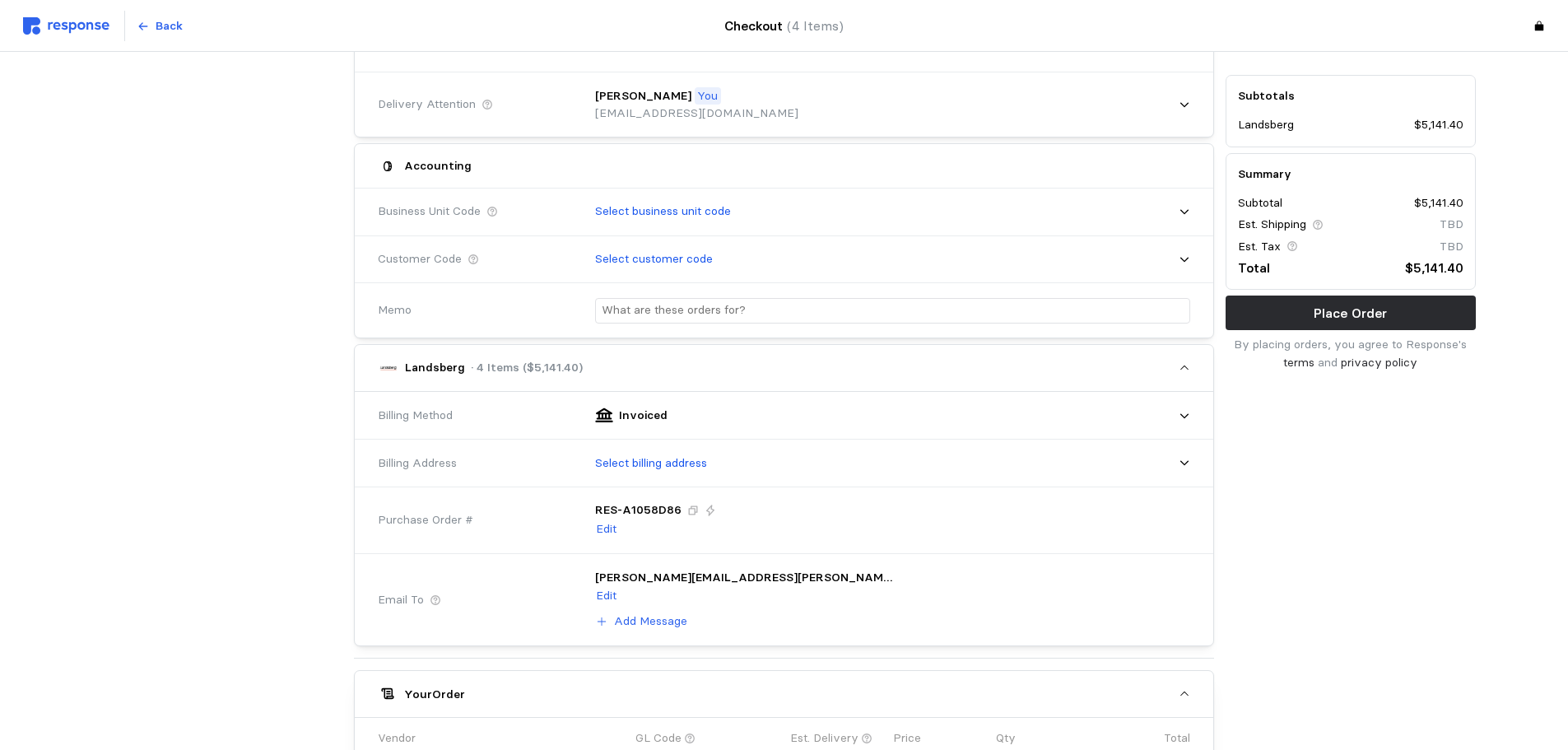
scroll to position [329, 0]
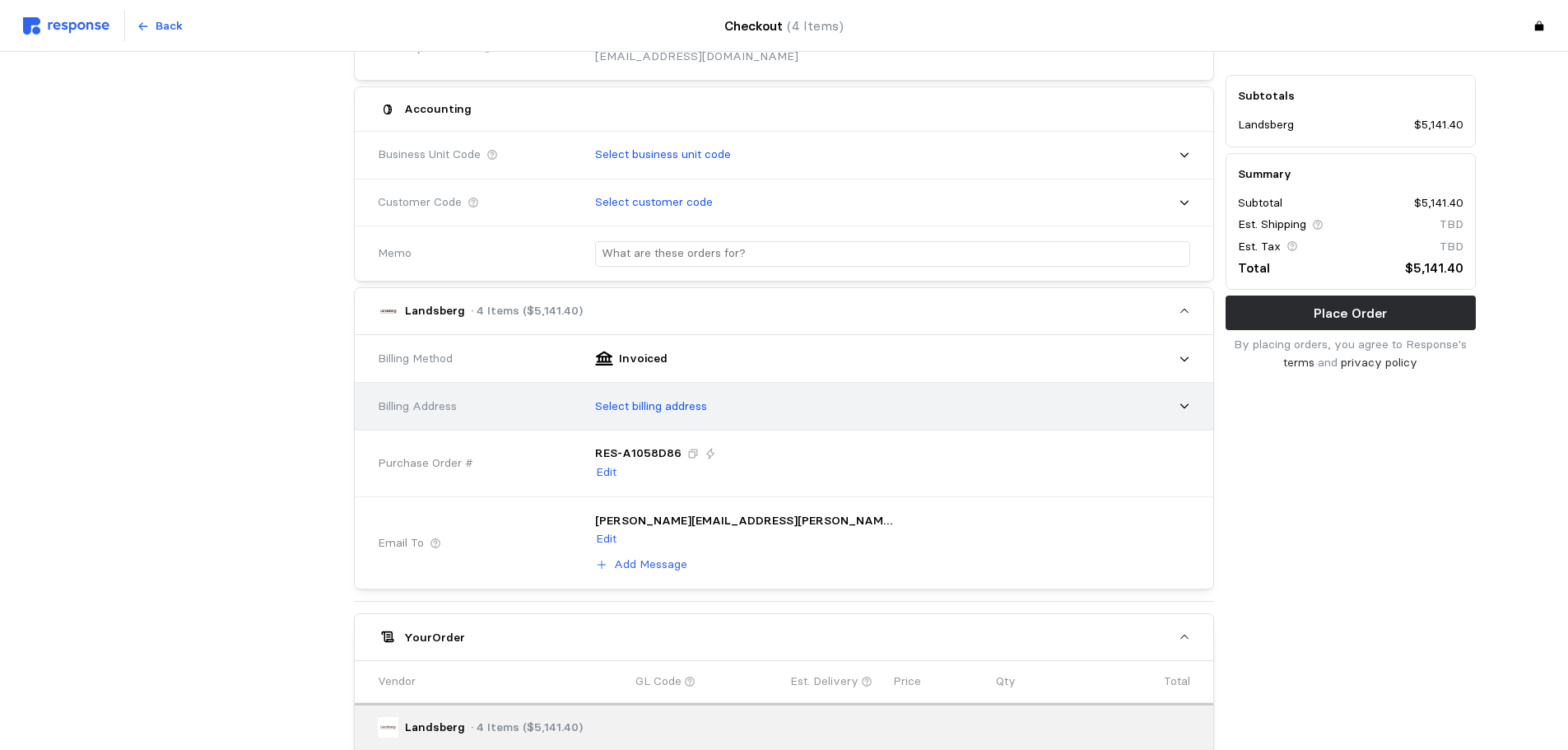
click at [728, 413] on div "Select billing address" at bounding box center [887, 407] width 607 height 41
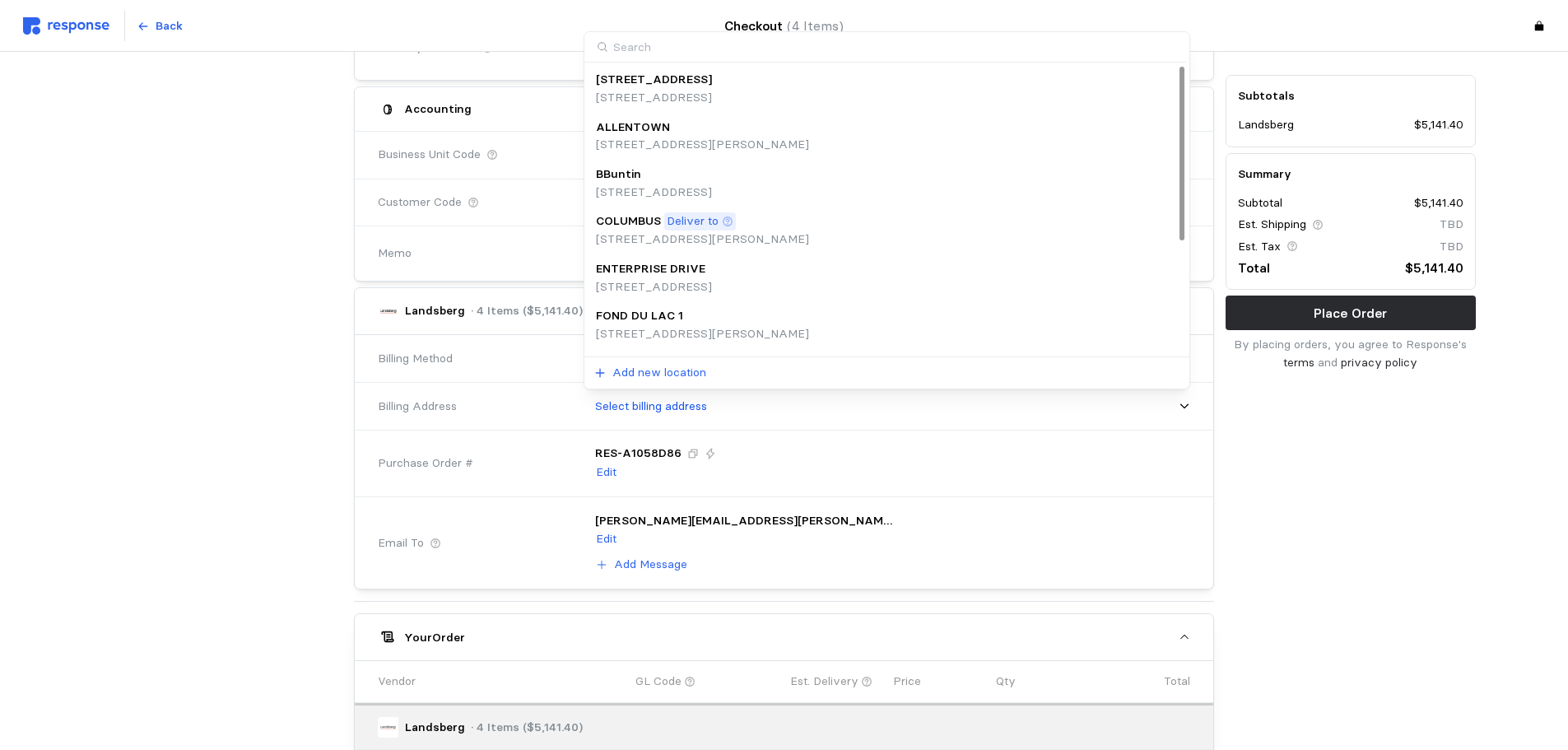
click at [707, 234] on p "[STREET_ADDRESS][PERSON_NAME]" at bounding box center [702, 239] width 213 height 18
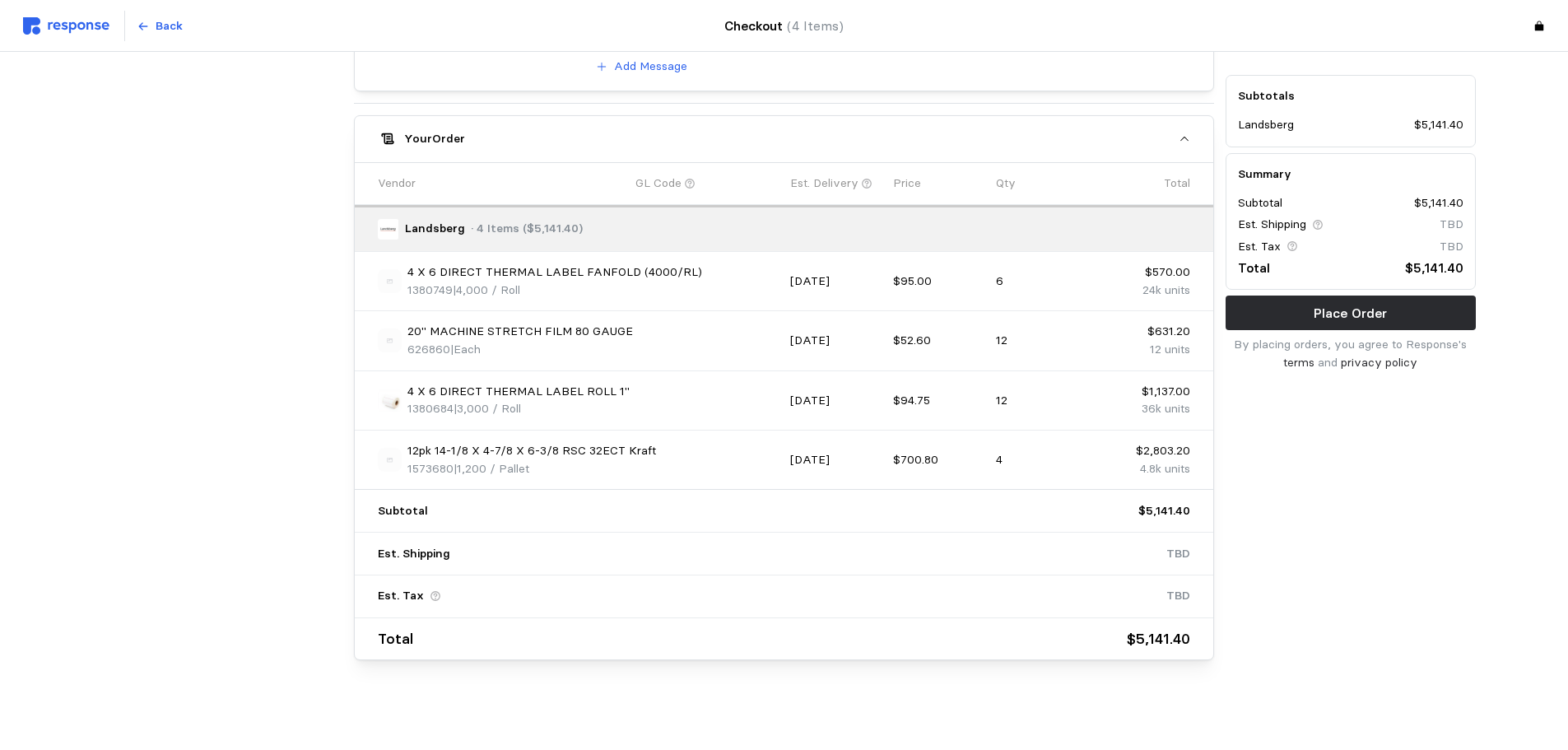
scroll to position [848, 0]
click at [1385, 313] on p "Place Order" at bounding box center [1350, 313] width 73 height 21
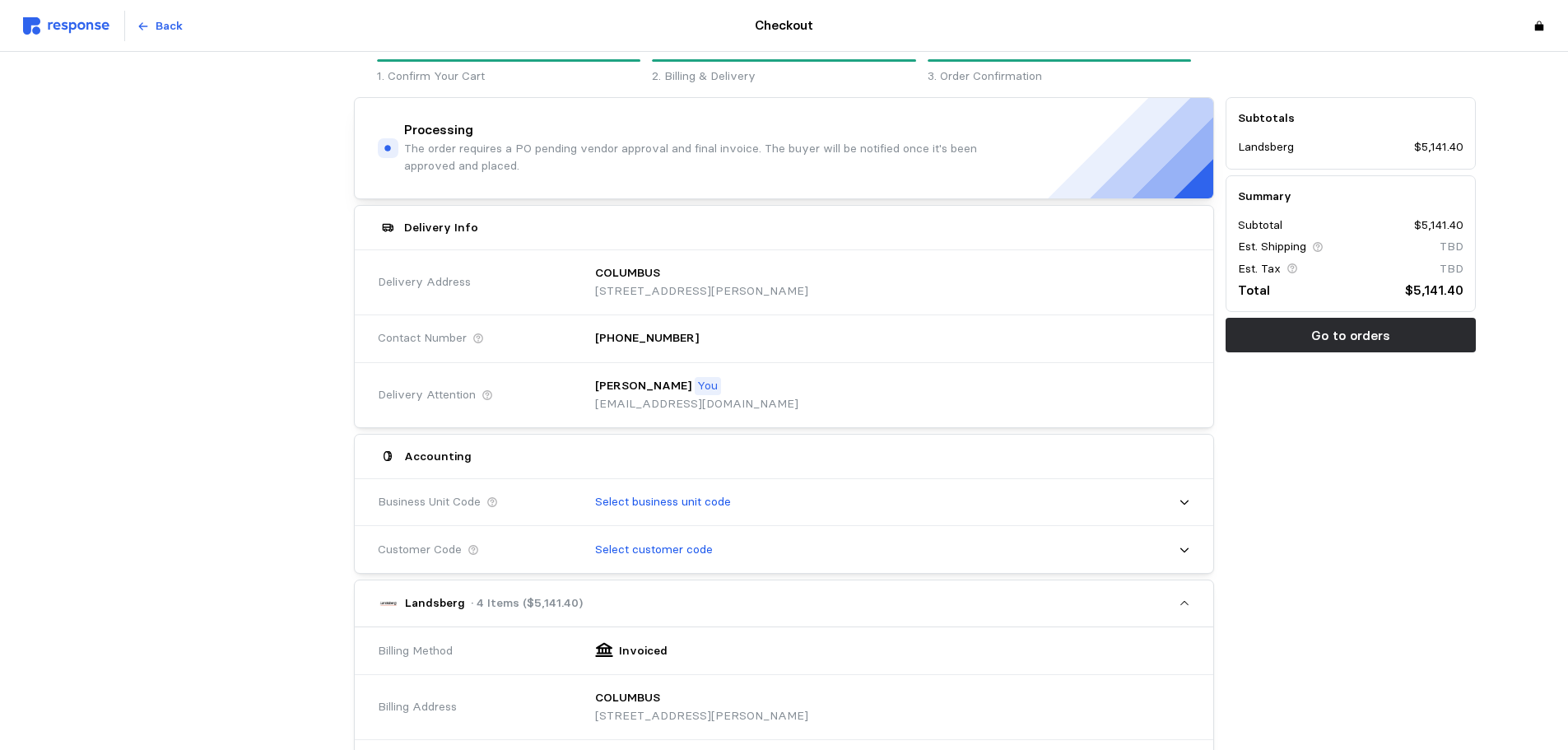
scroll to position [0, 0]
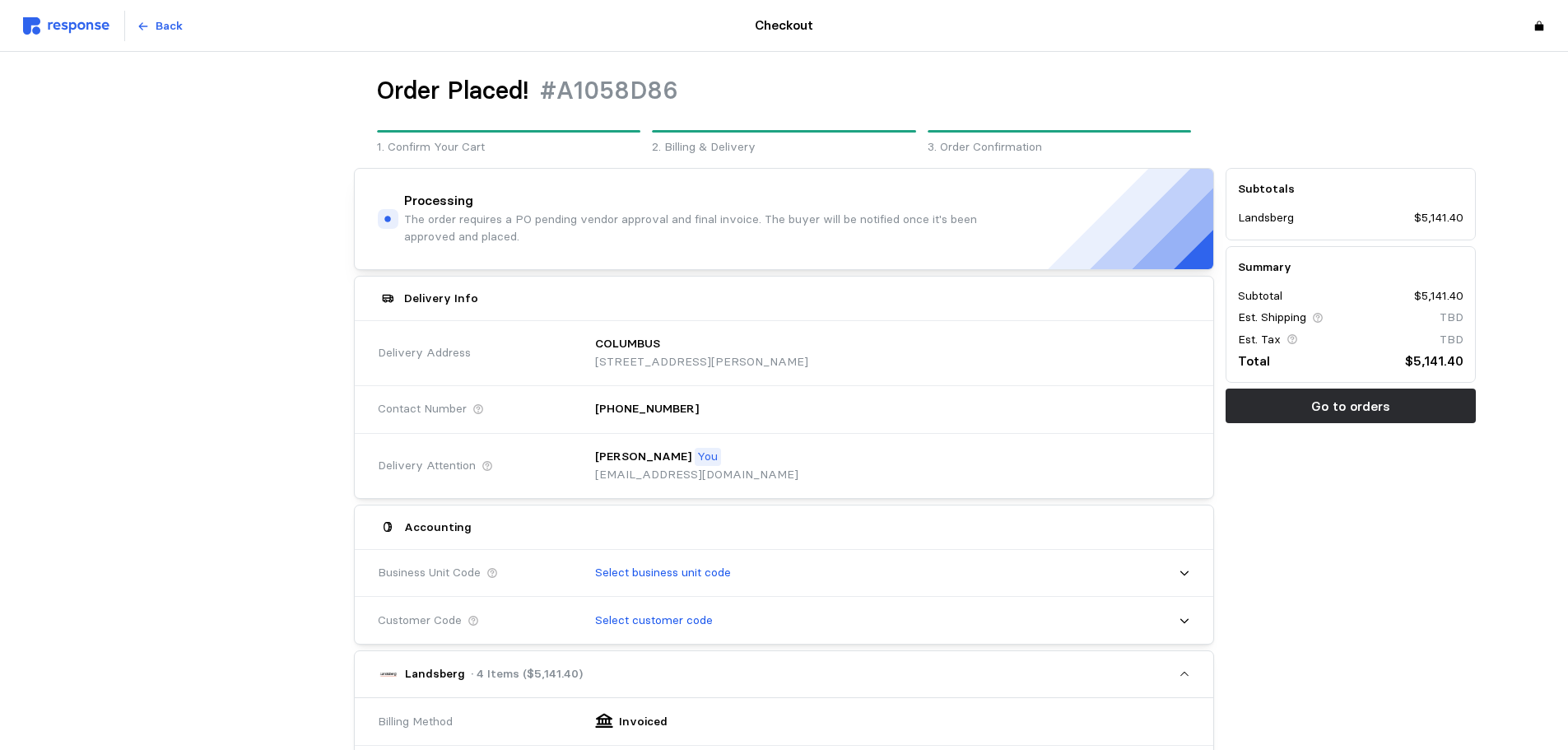
click at [56, 29] on img at bounding box center [66, 26] width 86 height 17
